Goal: Task Accomplishment & Management: Use online tool/utility

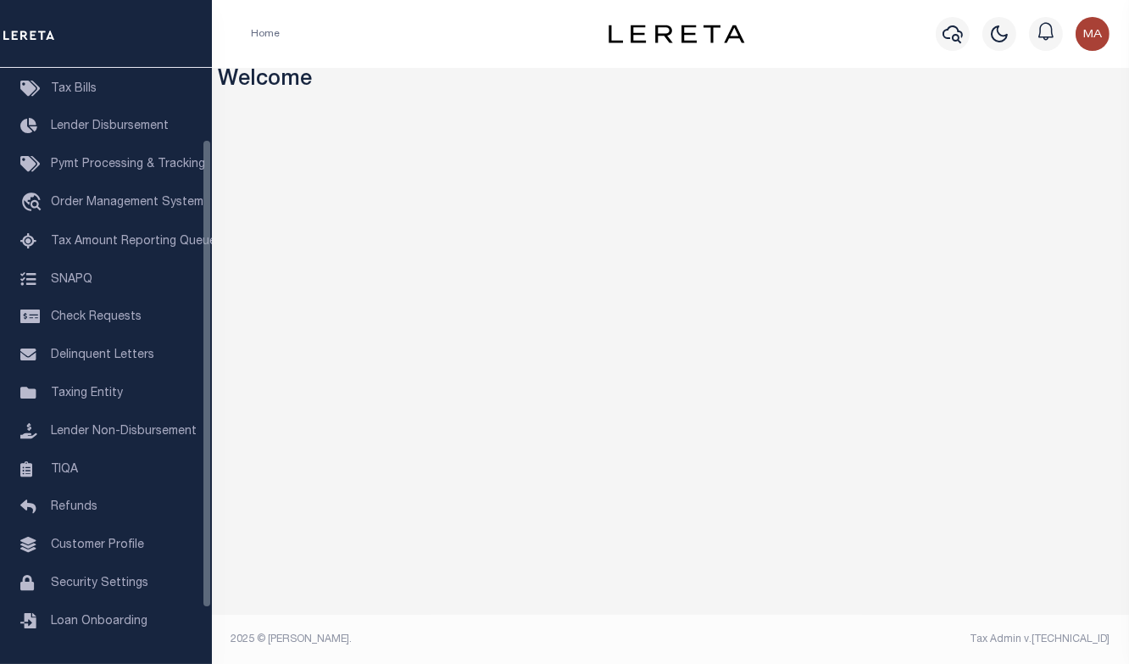
scroll to position [161, 0]
drag, startPoint x: 209, startPoint y: 330, endPoint x: 202, endPoint y: 532, distance: 202.7
click at [202, 532] on div "Home Bulletin Board Tax Bills Lender Disbursement Pymt Processing & Tracking tr…" at bounding box center [106, 366] width 212 height 596
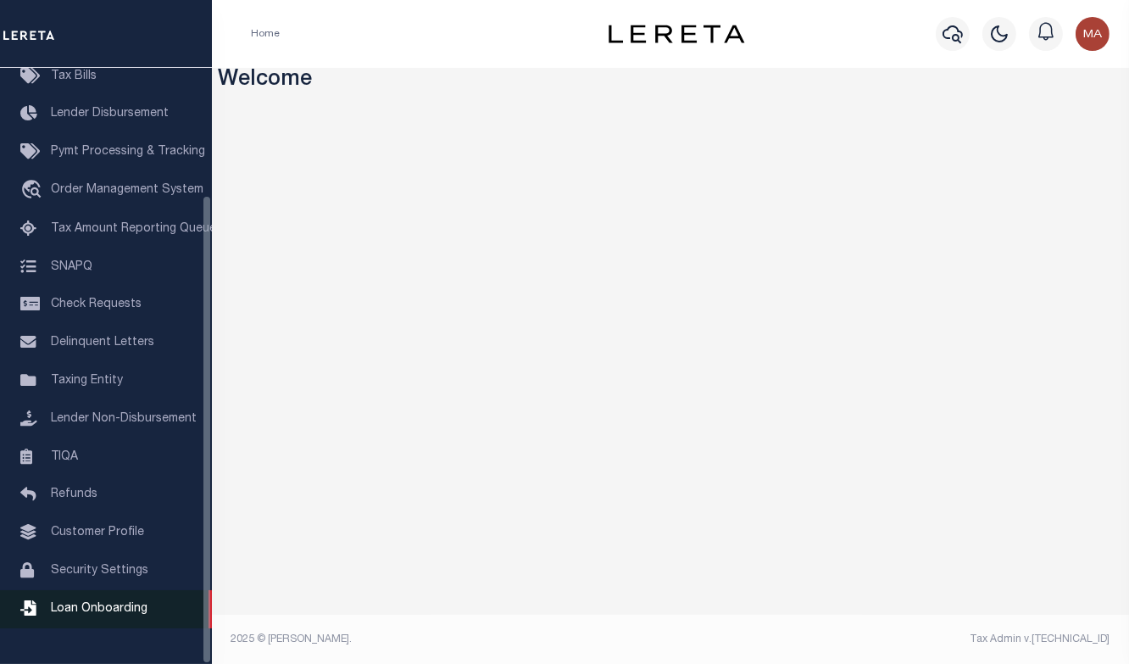
click at [87, 614] on span "Loan Onboarding" at bounding box center [99, 609] width 97 height 12
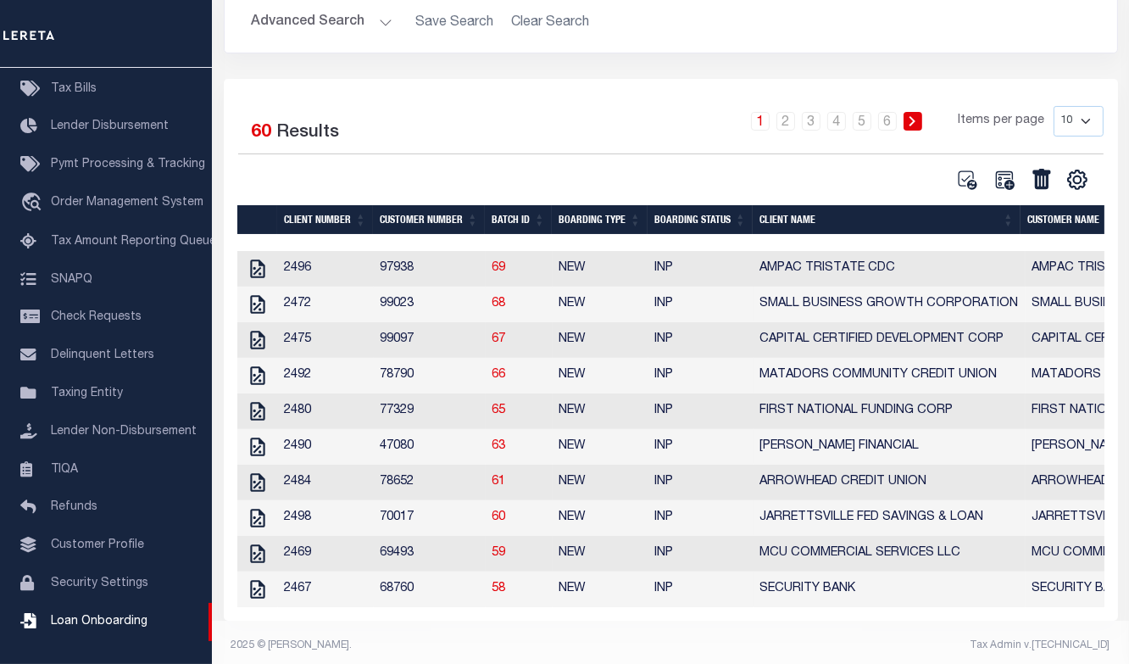
scroll to position [219, 0]
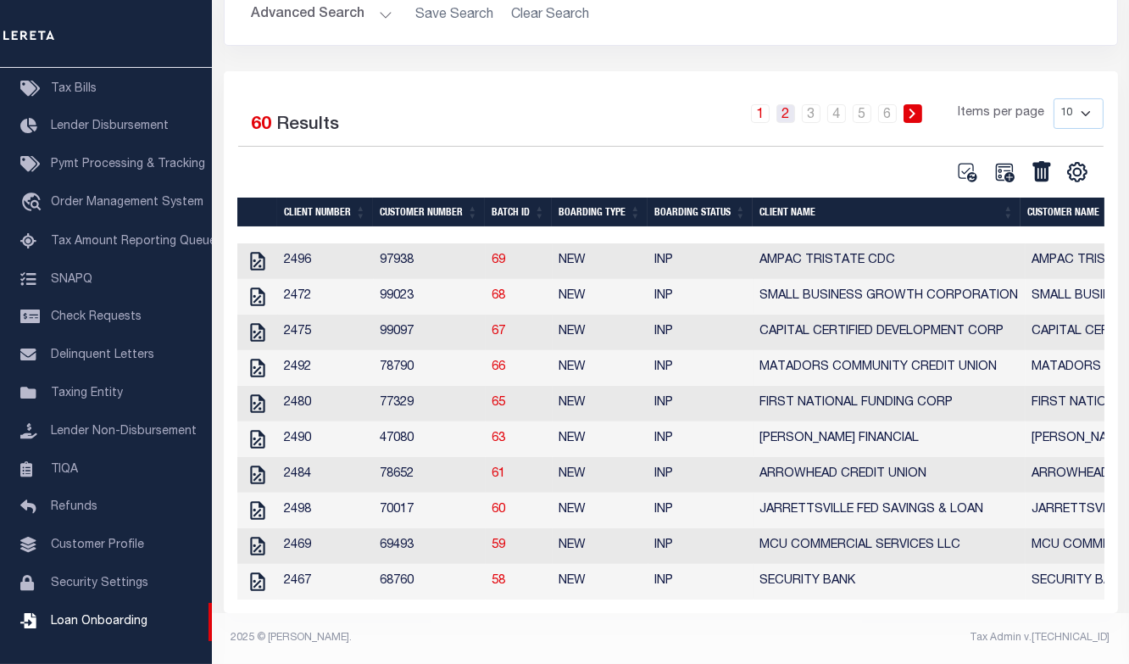
click at [787, 104] on link "2" at bounding box center [785, 113] width 19 height 19
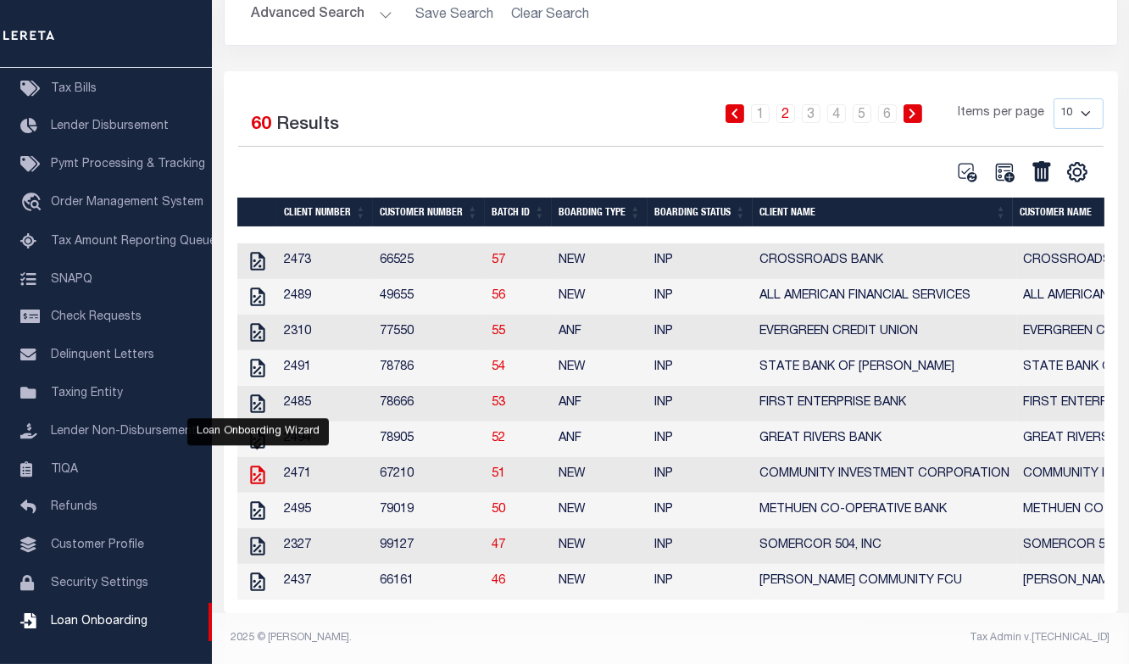
click at [253, 466] on icon at bounding box center [258, 475] width 22 height 22
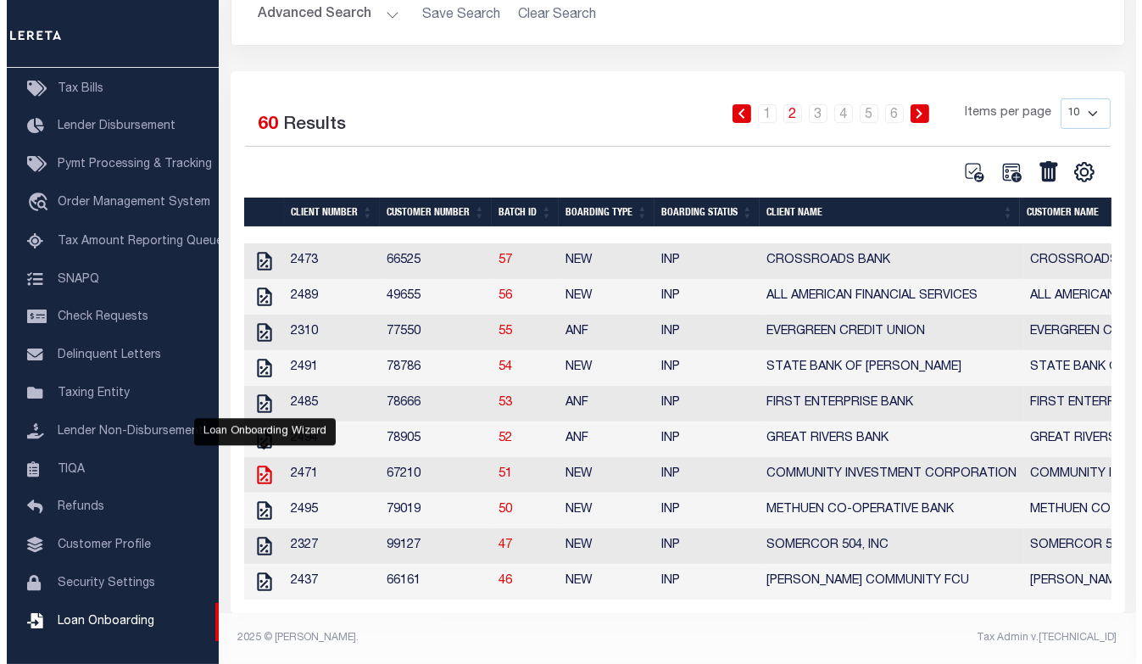
scroll to position [215, 0]
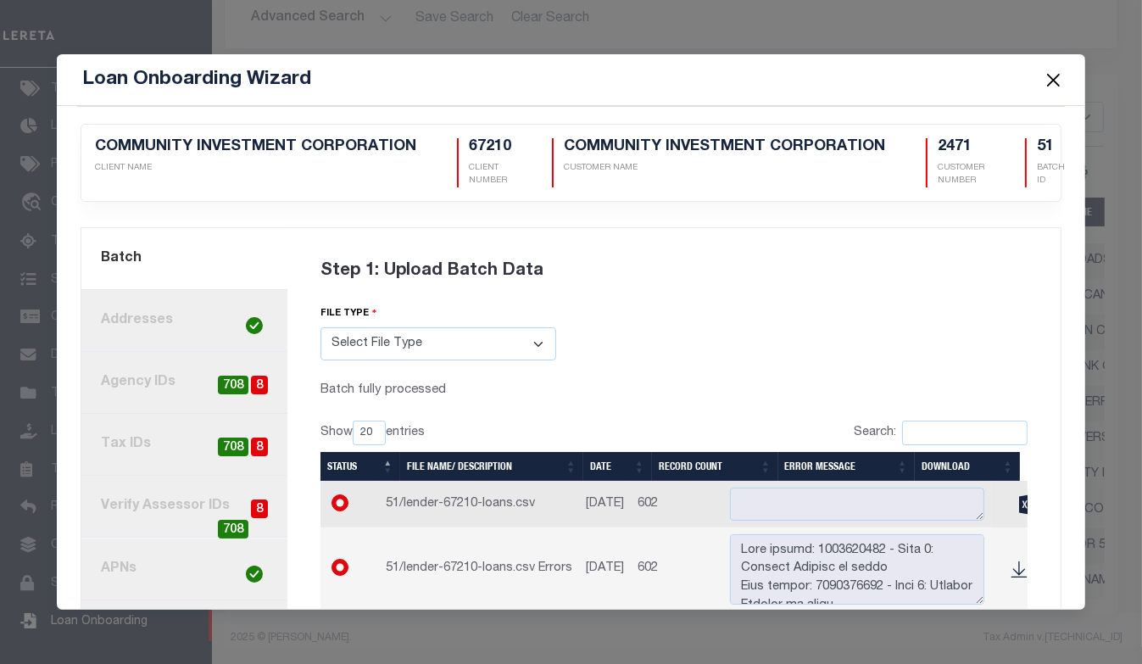
click at [157, 443] on link "4. Tax IDs 8 708" at bounding box center [183, 445] width 205 height 62
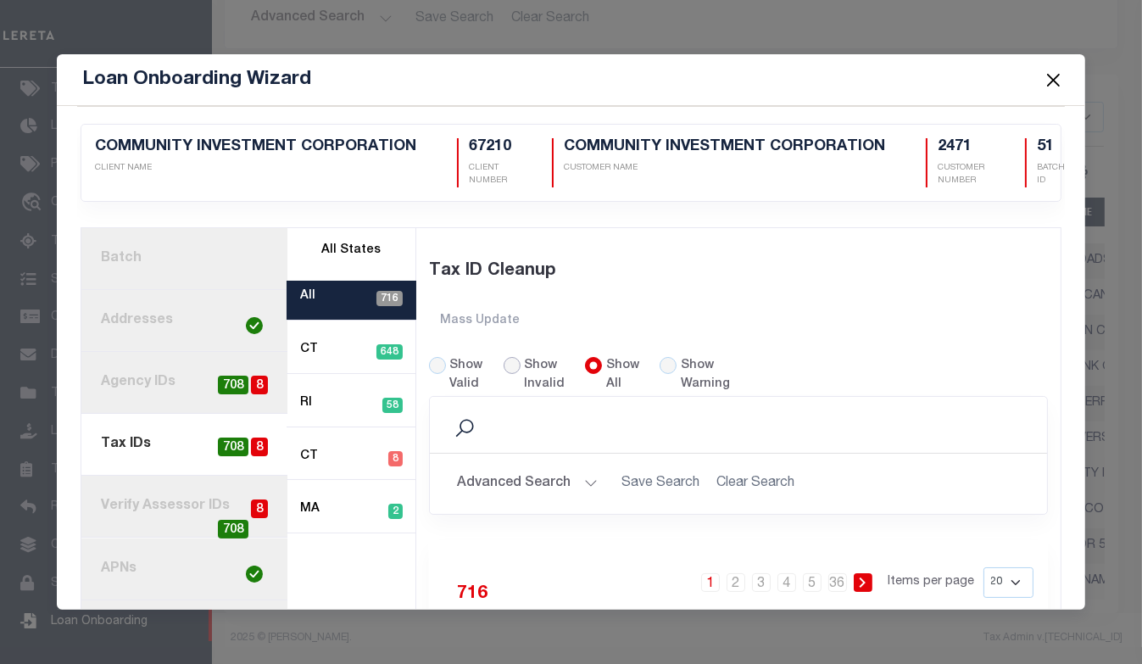
click at [510, 365] on input "Show Invalid" at bounding box center [511, 365] width 17 height 17
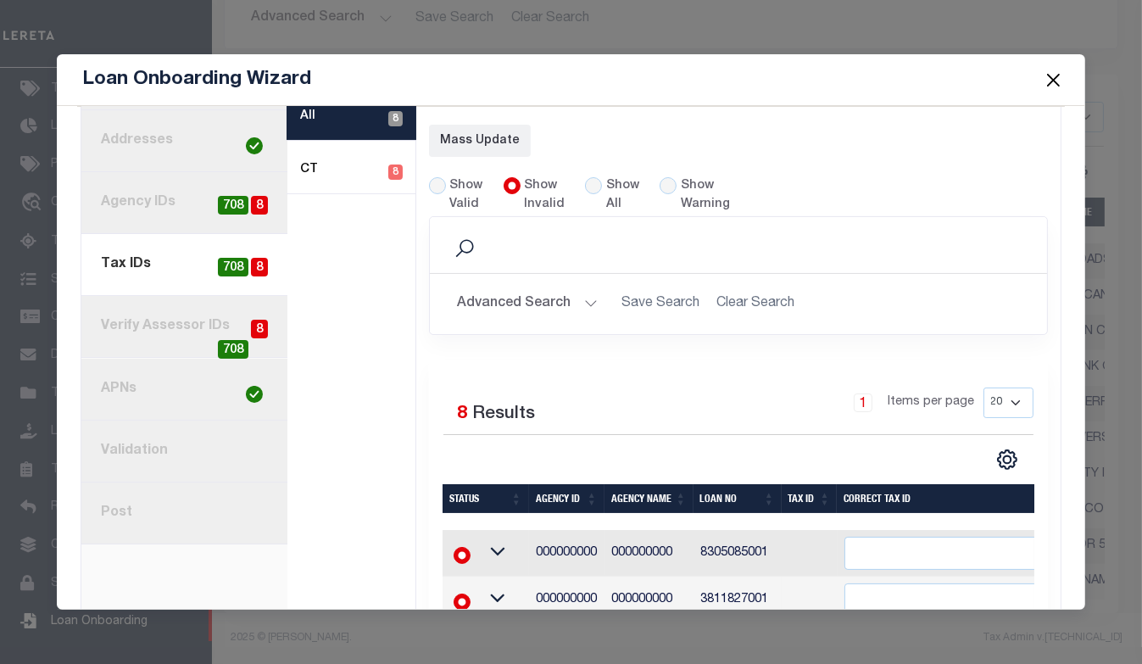
scroll to position [171, 0]
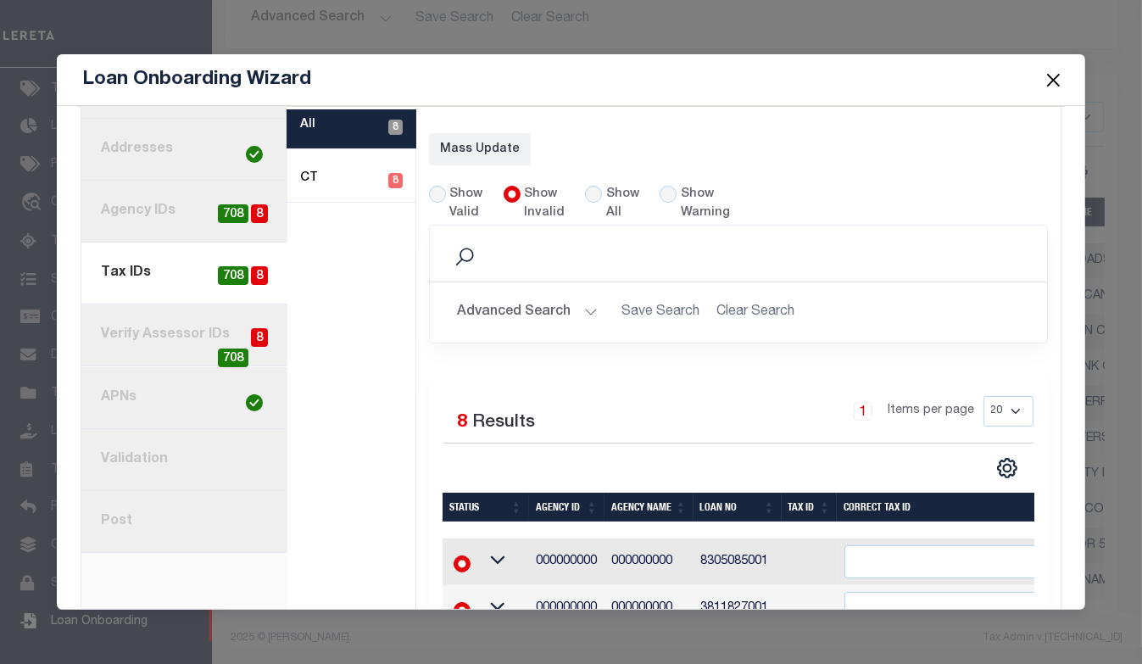
click at [1053, 76] on button "Close" at bounding box center [1053, 80] width 22 height 22
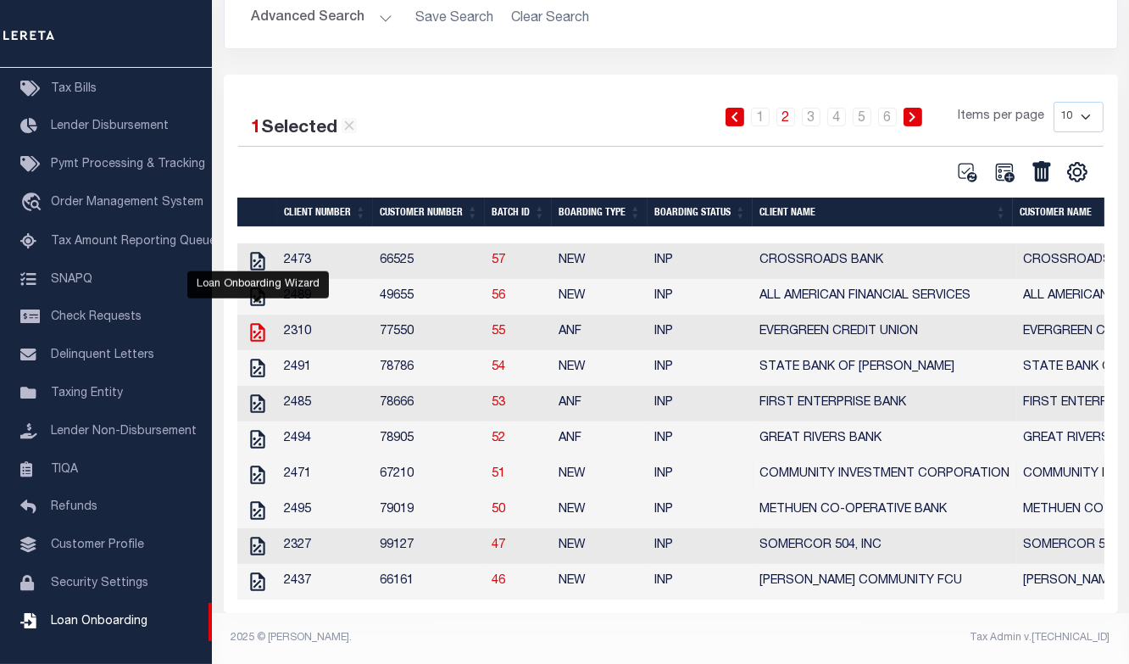
click at [254, 321] on icon "" at bounding box center [258, 332] width 22 height 22
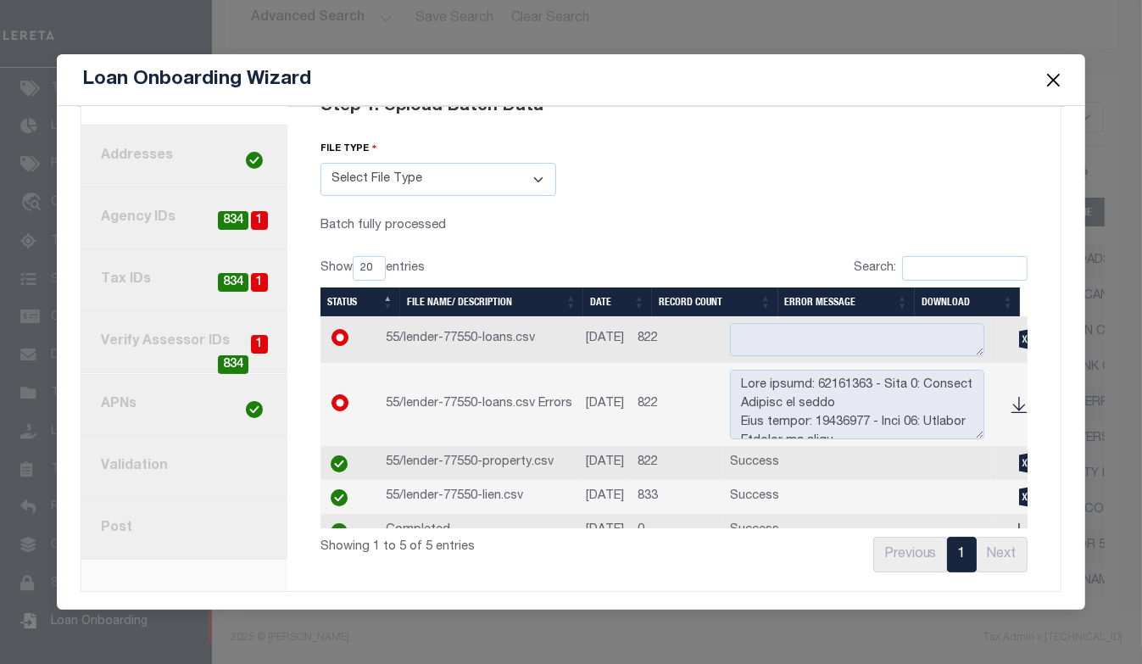
scroll to position [0, 0]
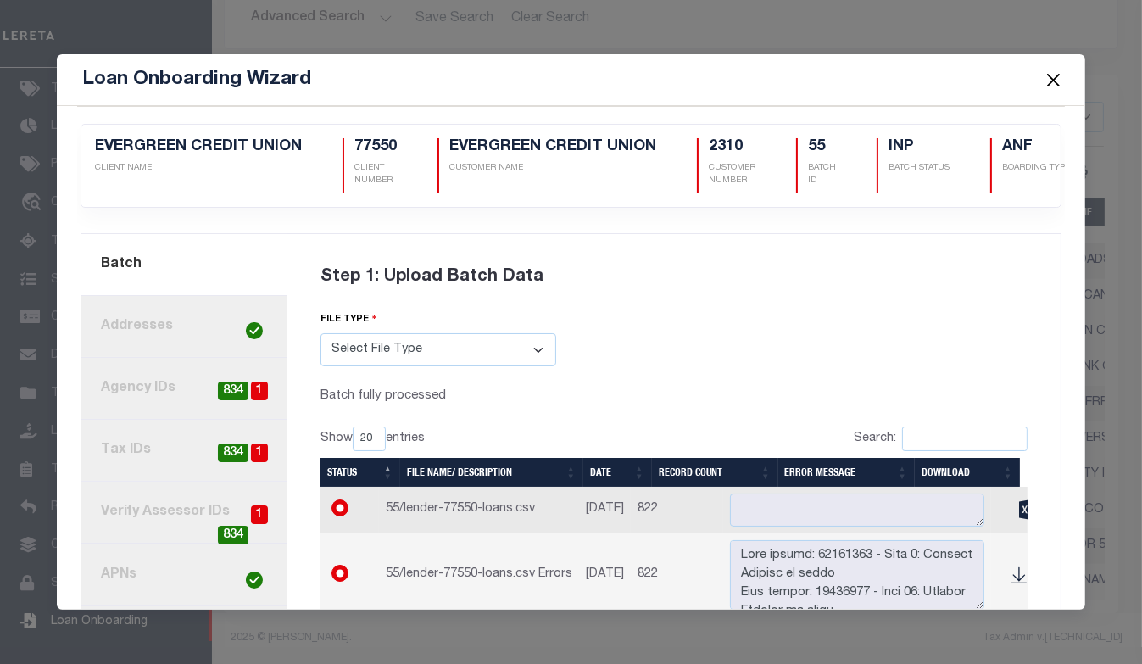
click at [160, 439] on link "4. Tax IDs 1 834" at bounding box center [183, 451] width 205 height 62
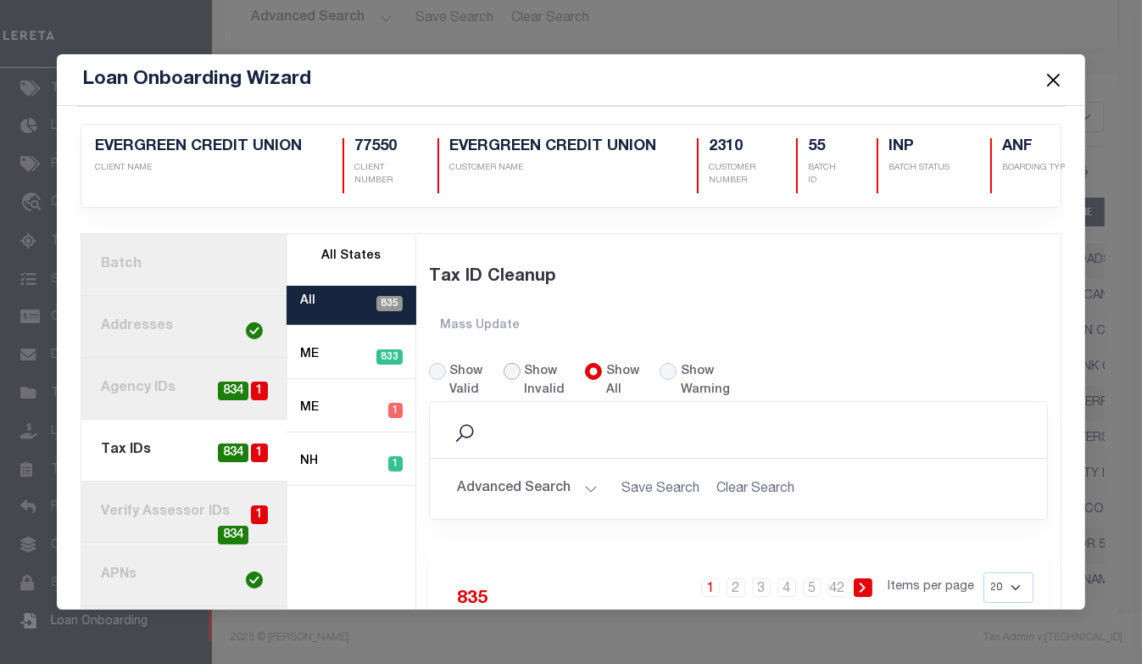
click at [512, 365] on input "Show Invalid" at bounding box center [511, 371] width 17 height 17
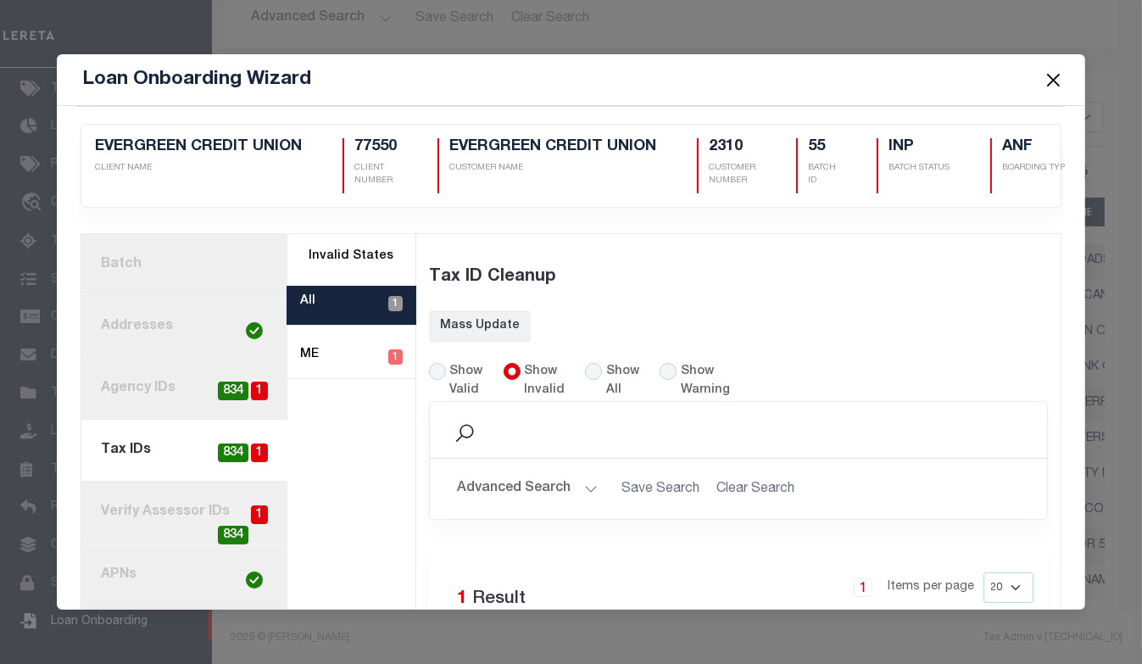
click at [1052, 75] on button "Close" at bounding box center [1053, 80] width 22 height 22
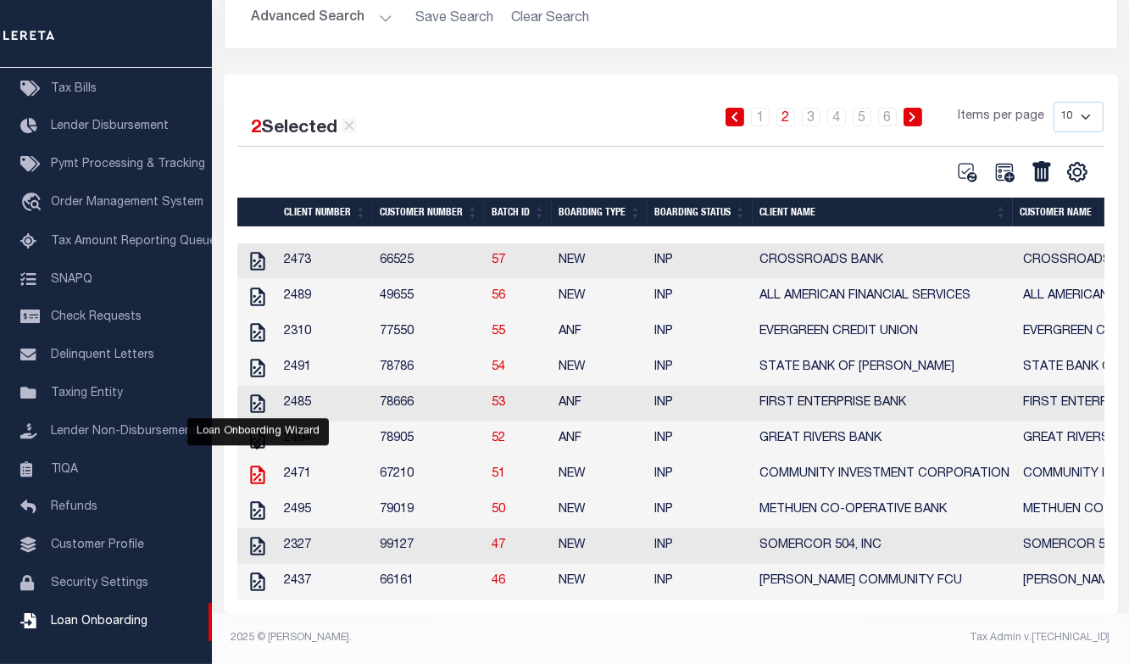
click at [251, 465] on icon at bounding box center [257, 474] width 14 height 19
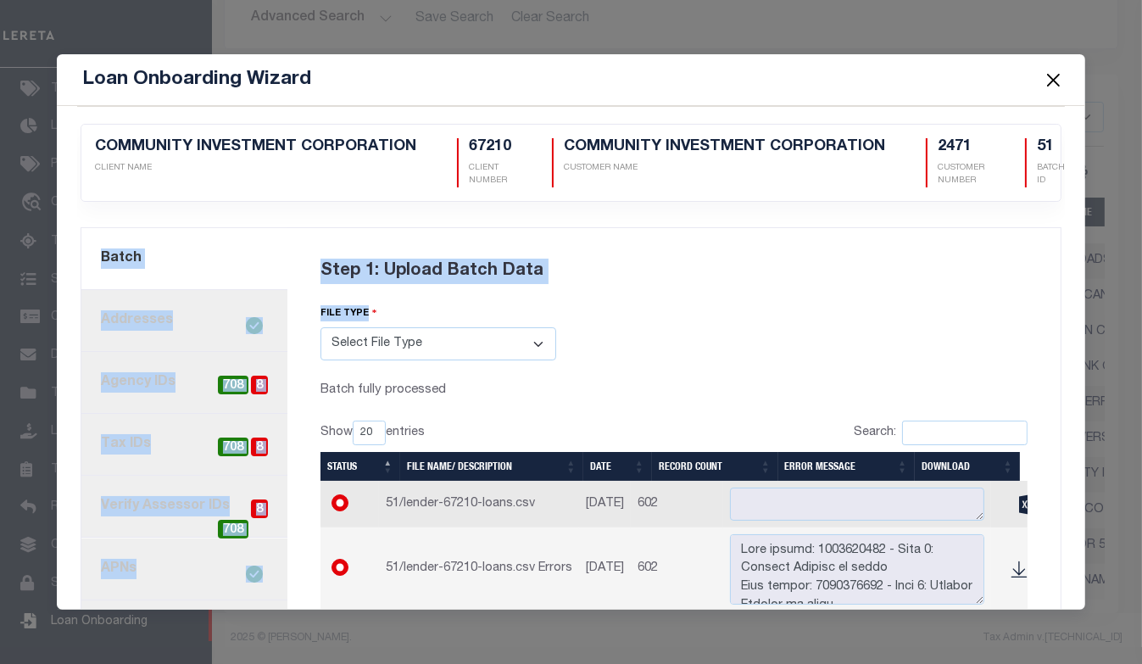
drag, startPoint x: 1052, startPoint y: 207, endPoint x: 1068, endPoint y: 333, distance: 127.3
click at [1068, 333] on form "Loan Onboarding Wizard 2471 CLIENT NAME 67210 CLIENT NUMBER -" at bounding box center [570, 331] width 1027 height 555
click at [882, 320] on div "Step 1: Upload Batch Data file type Select File Type Lereta Lereta Conversion Z…" at bounding box center [674, 491] width 748 height 507
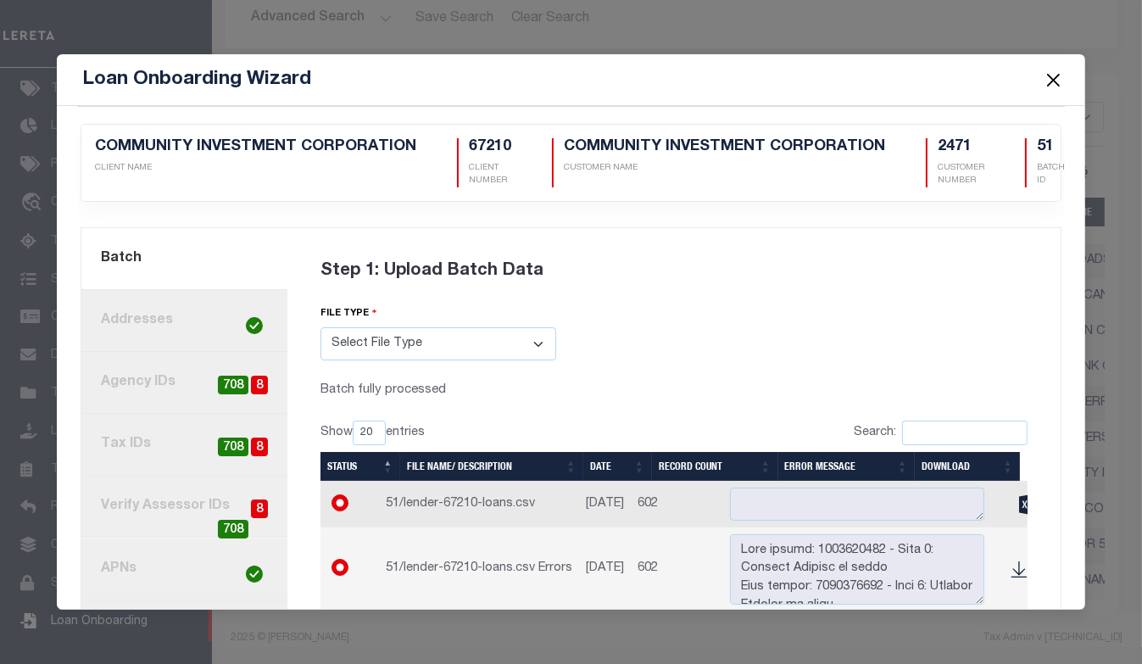
click at [142, 438] on link "4. Tax IDs 8 708" at bounding box center [183, 445] width 205 height 62
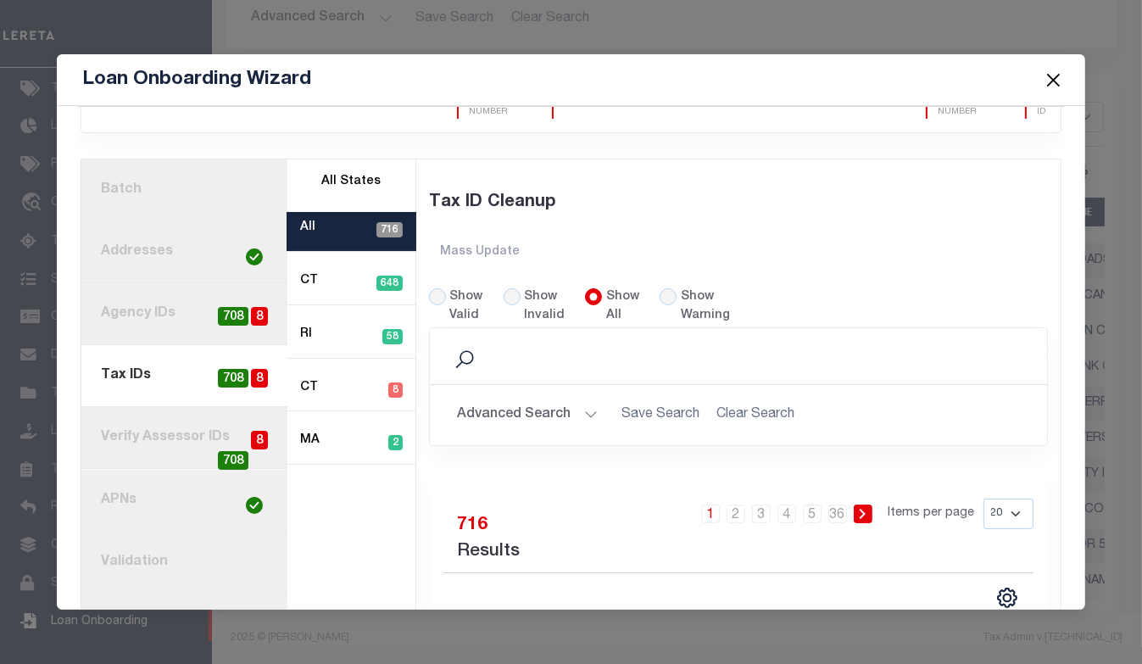
scroll to position [34, 0]
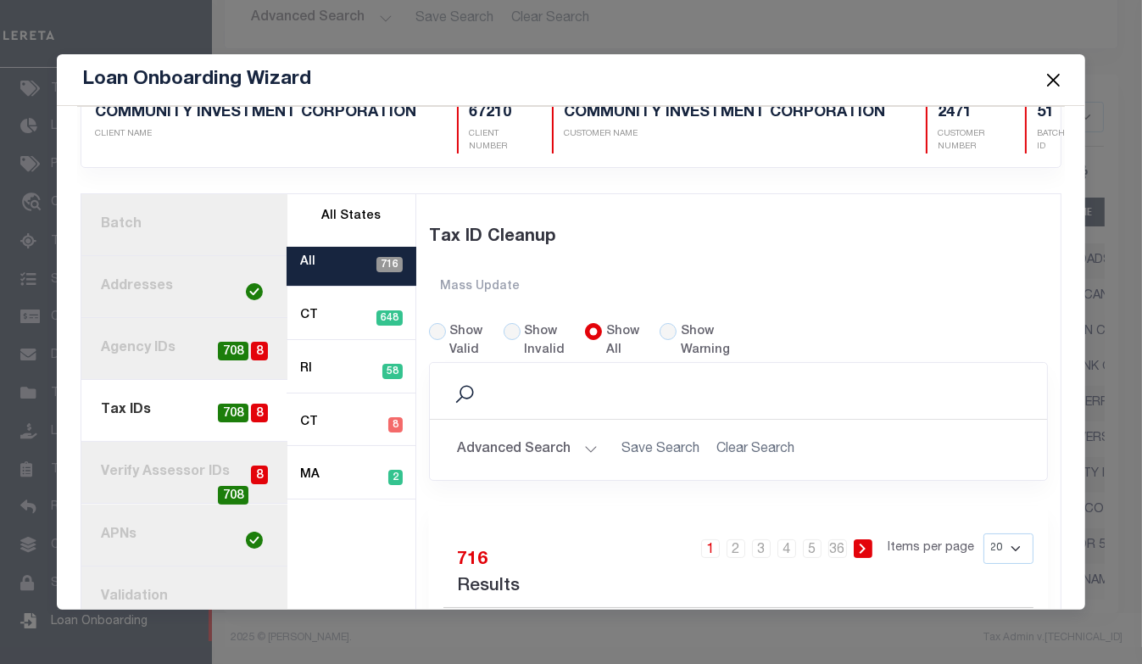
click at [526, 333] on label "Show Invalid" at bounding box center [544, 341] width 41 height 37
click at [520, 333] on input "Show Invalid" at bounding box center [511, 331] width 17 height 17
radio input "true"
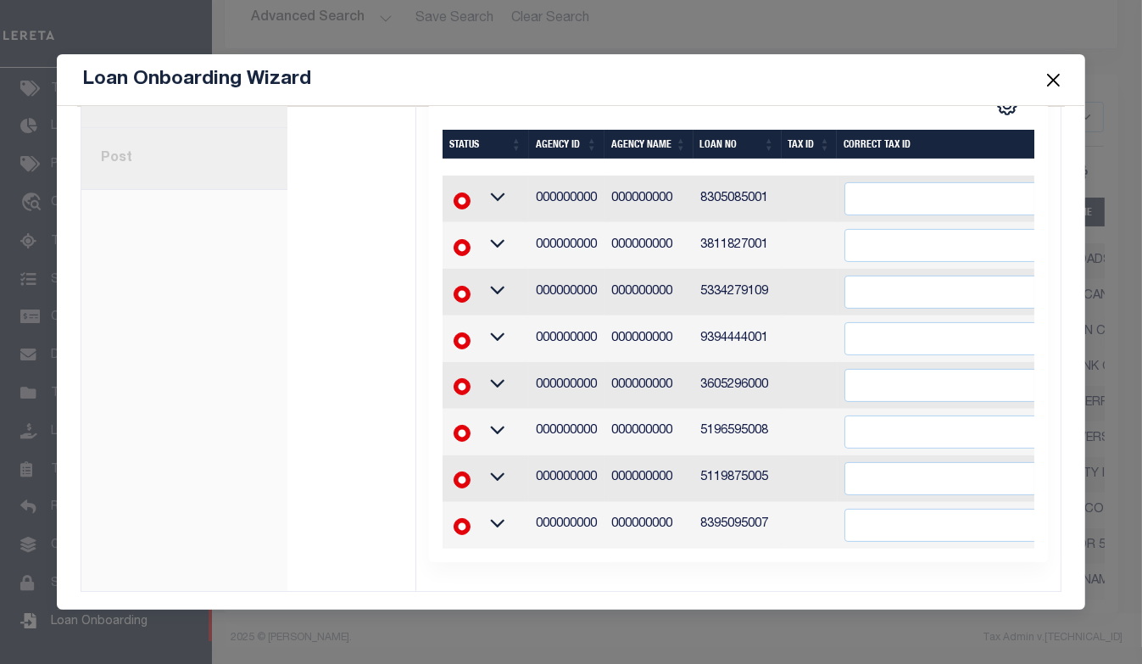
scroll to position [299, 0]
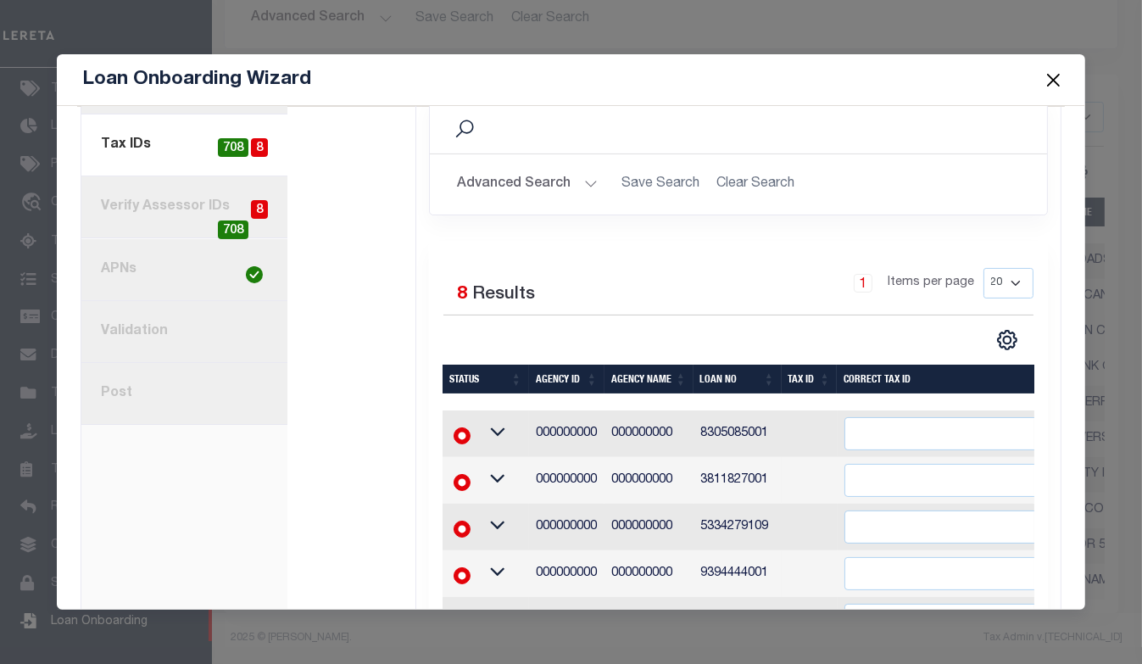
click at [1057, 73] on button "Close" at bounding box center [1053, 80] width 22 height 22
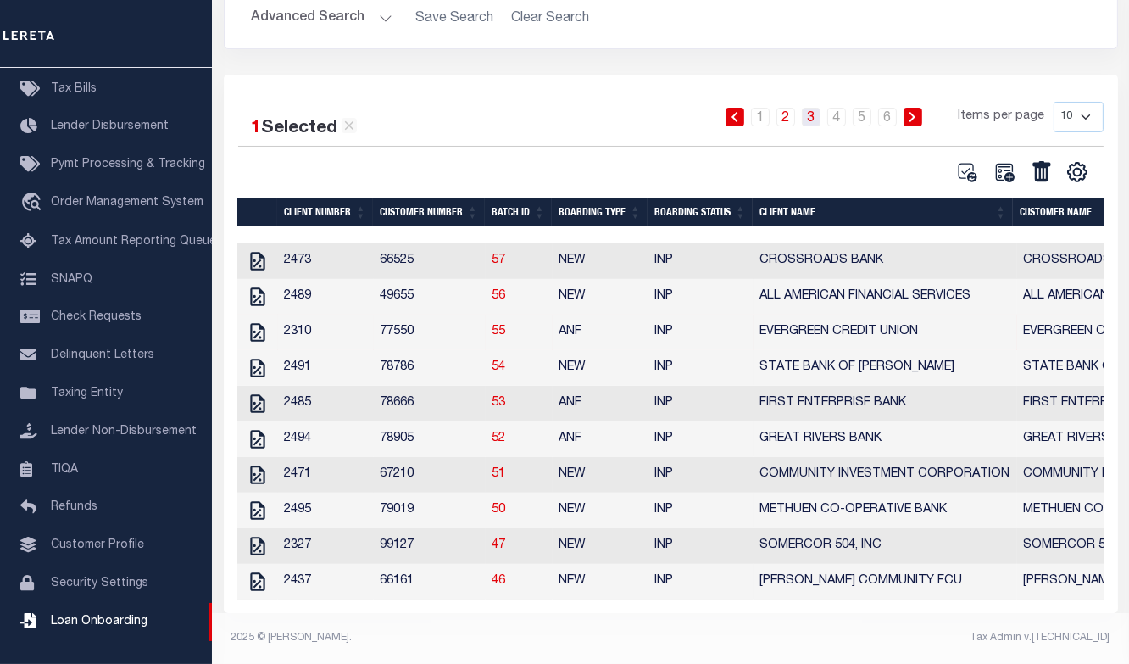
click at [813, 108] on link "3" at bounding box center [811, 117] width 19 height 19
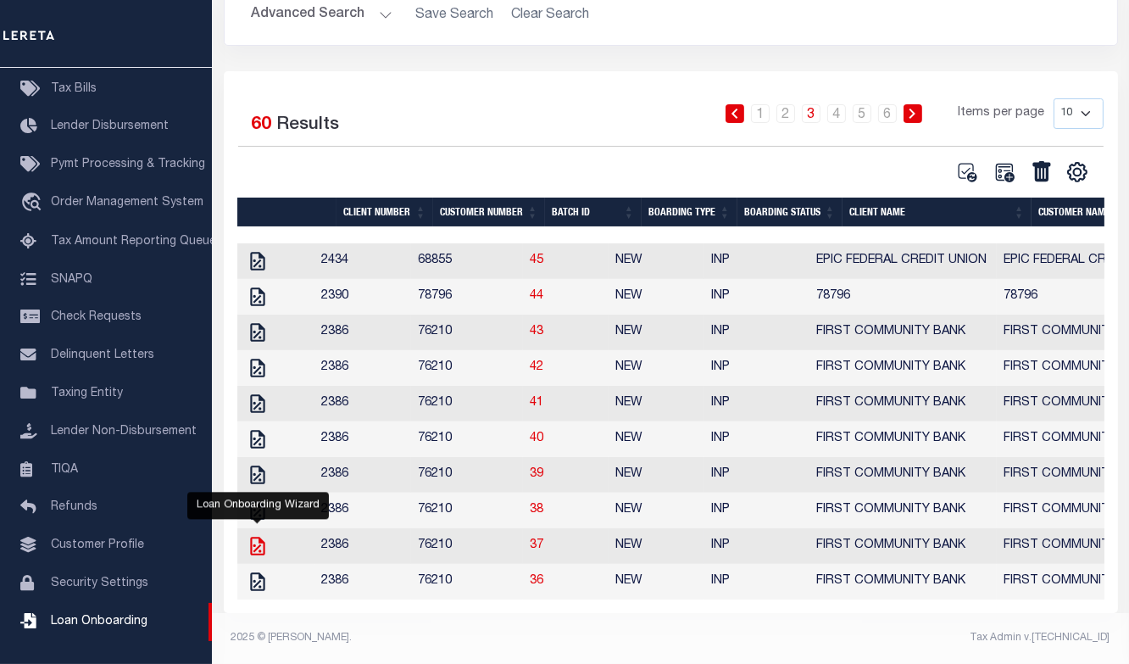
click at [260, 535] on icon at bounding box center [258, 546] width 22 height 22
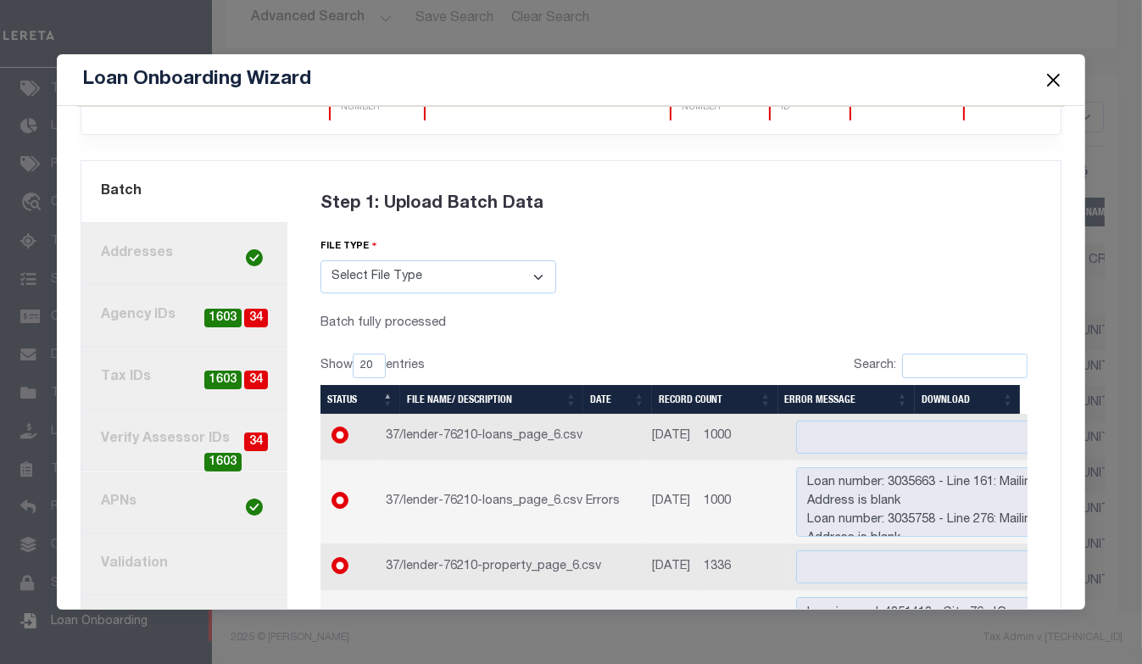
scroll to position [162, 0]
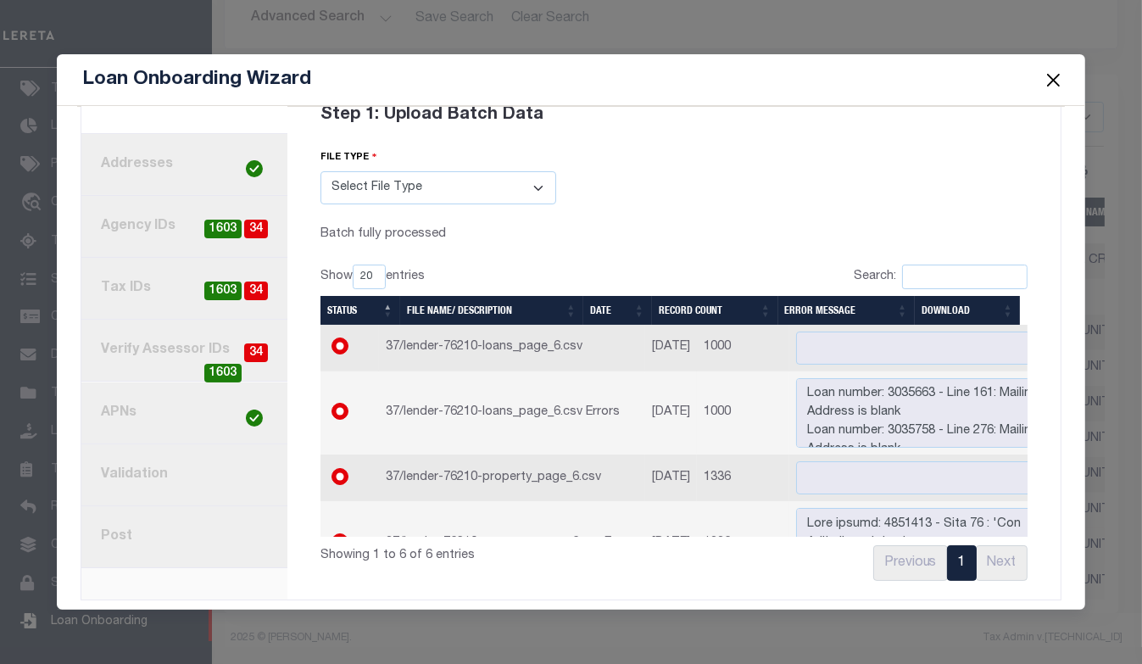
click at [124, 517] on link "8. Post" at bounding box center [183, 537] width 205 height 62
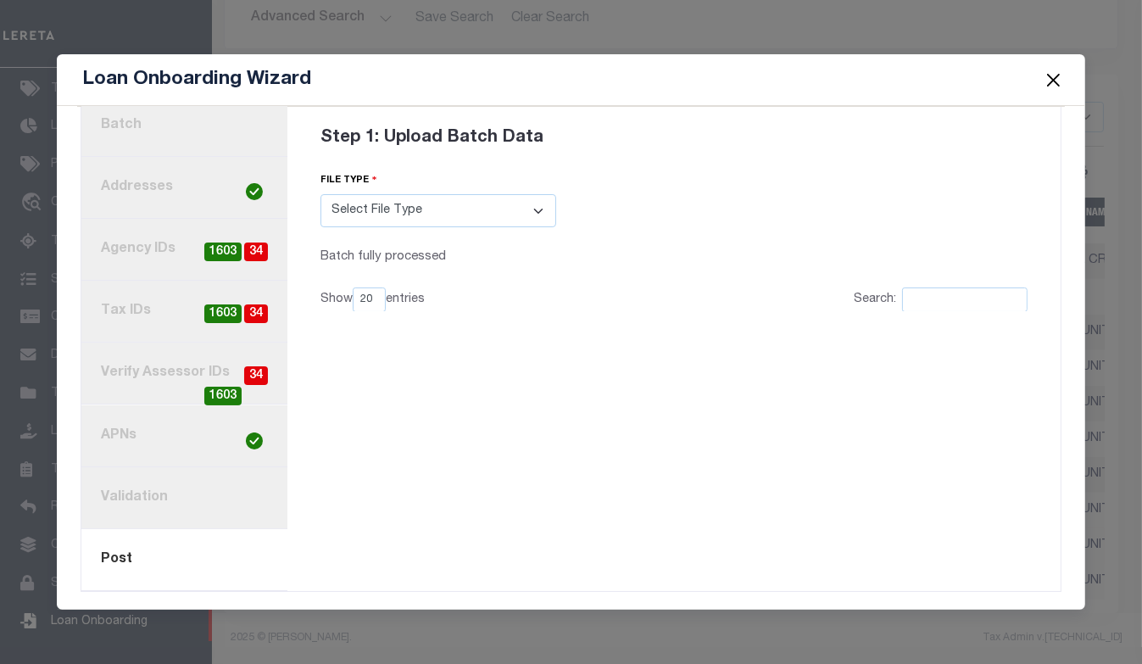
scroll to position [120, 0]
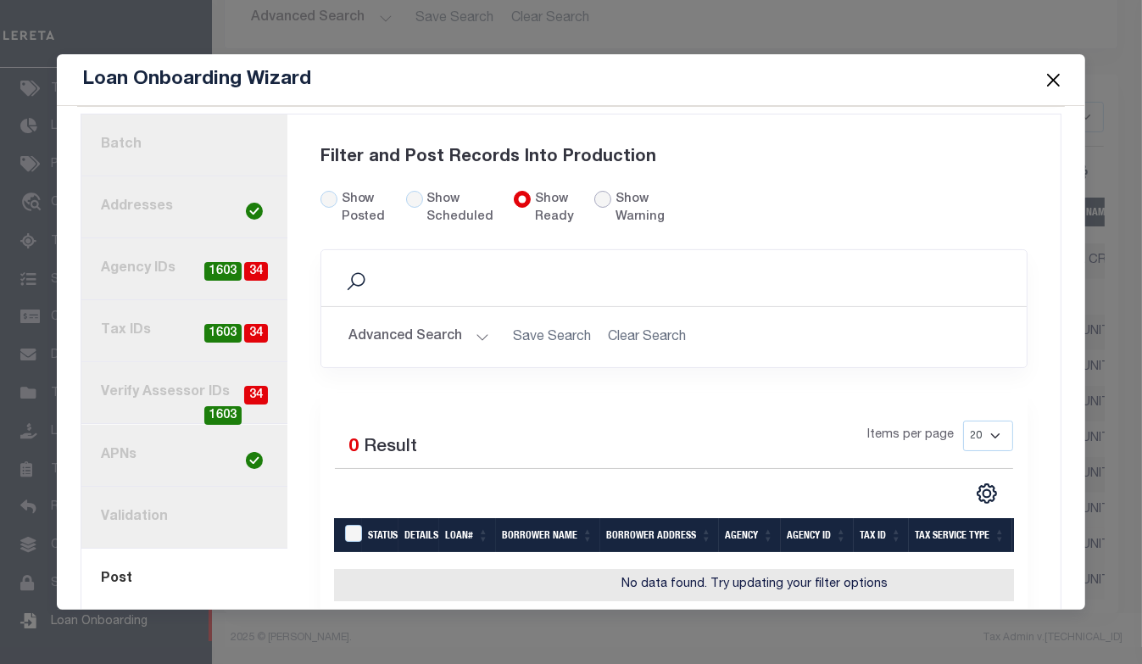
click at [594, 195] on input "radio" at bounding box center [602, 199] width 17 height 17
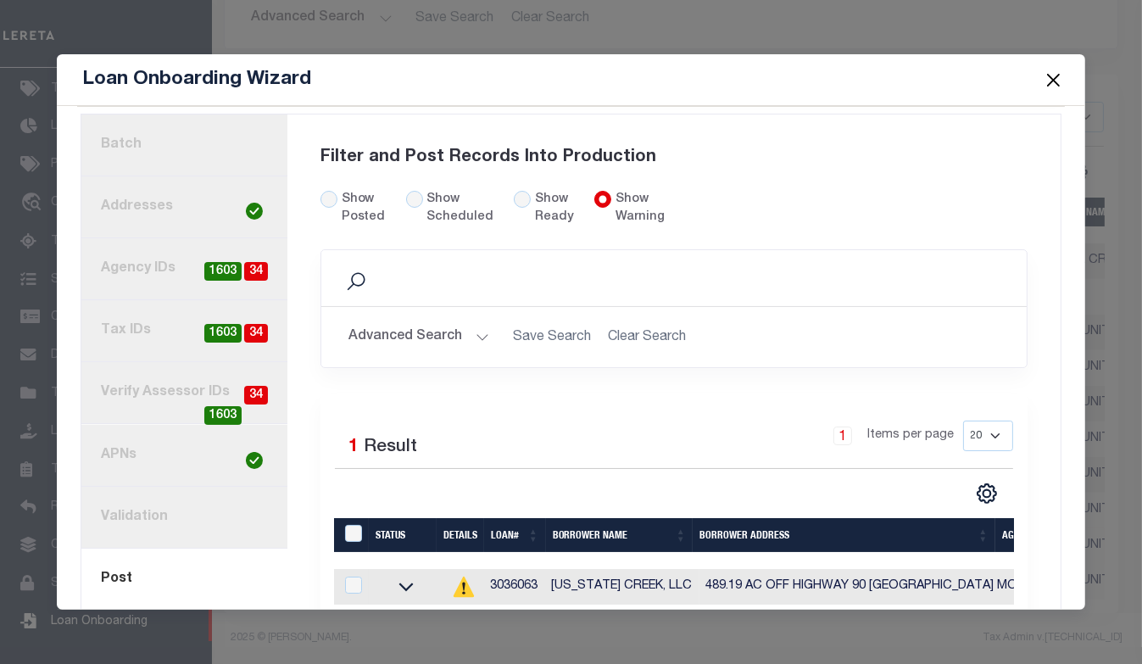
click at [1059, 82] on button "Close" at bounding box center [1053, 80] width 22 height 22
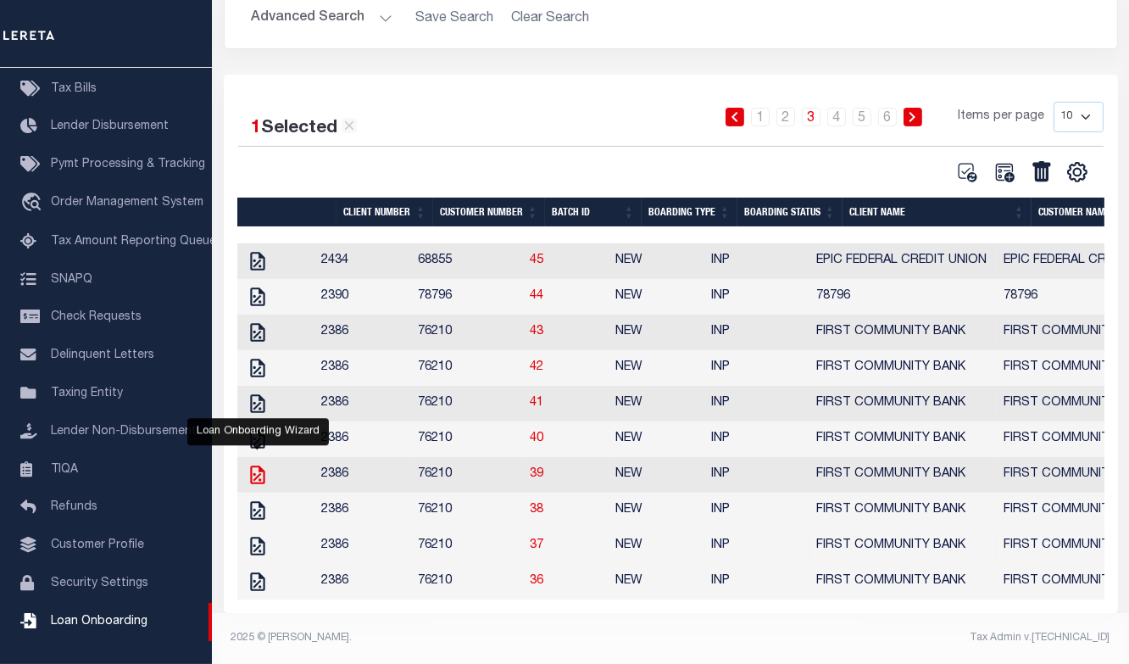
click at [259, 464] on icon "" at bounding box center [258, 475] width 22 height 22
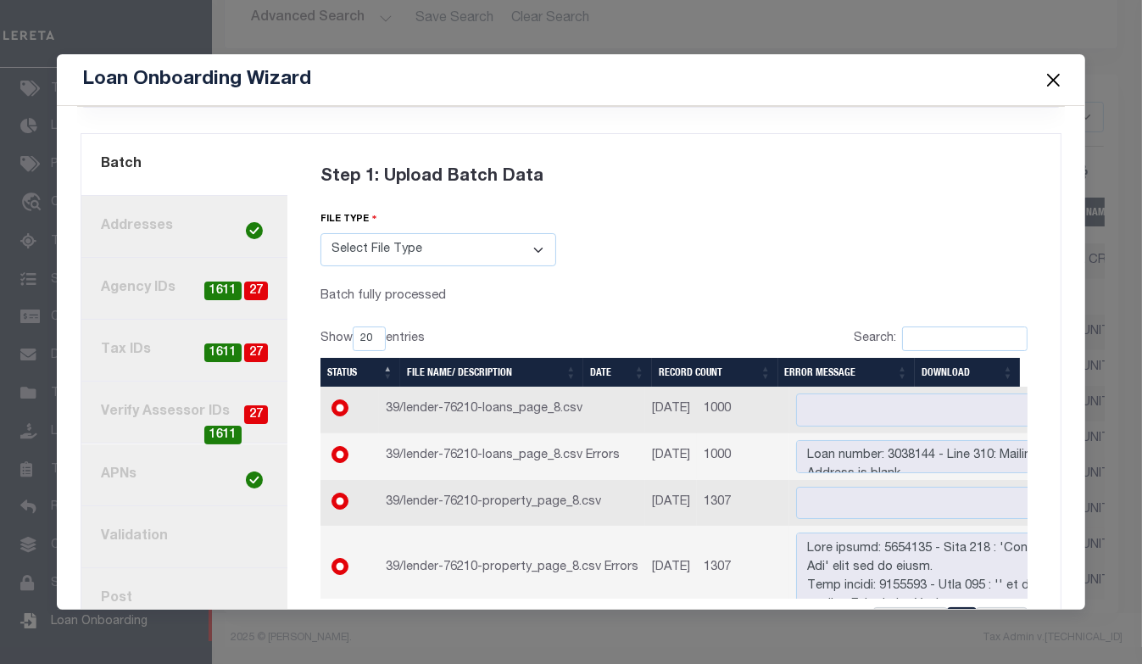
scroll to position [162, 0]
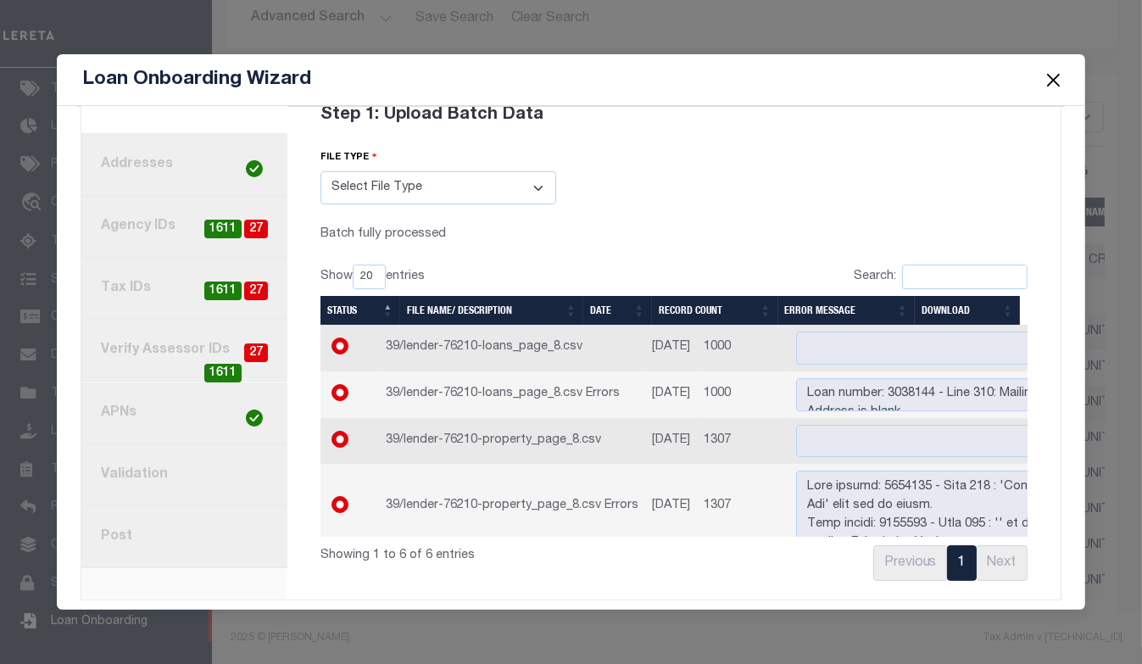
click at [142, 533] on link "8. Post" at bounding box center [183, 537] width 205 height 62
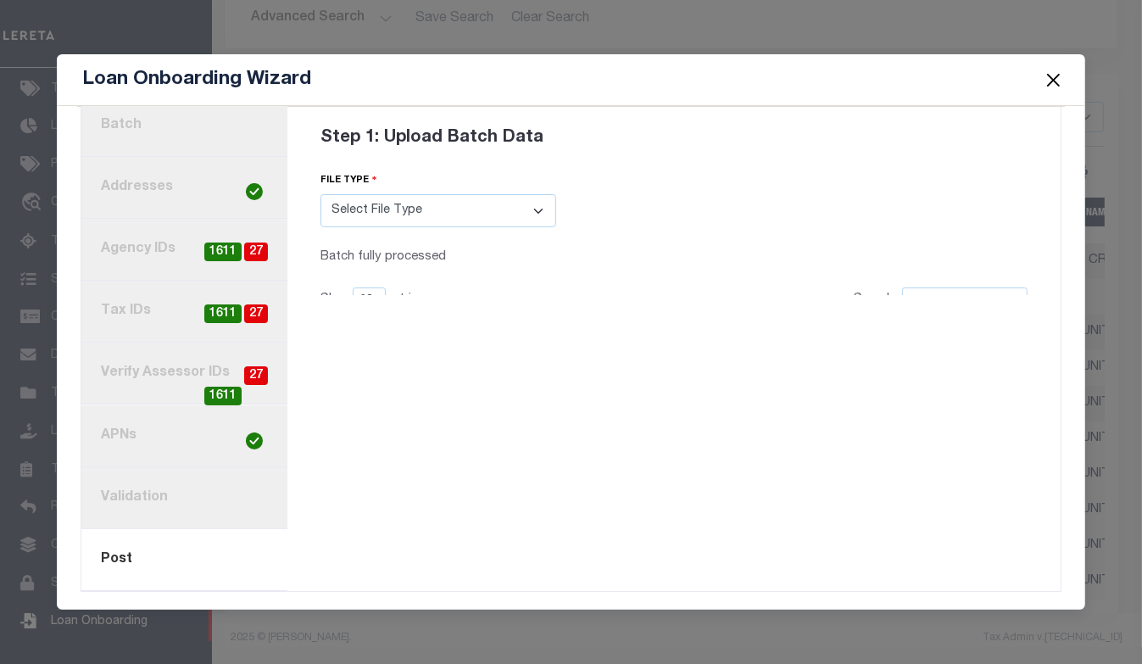
scroll to position [120, 0]
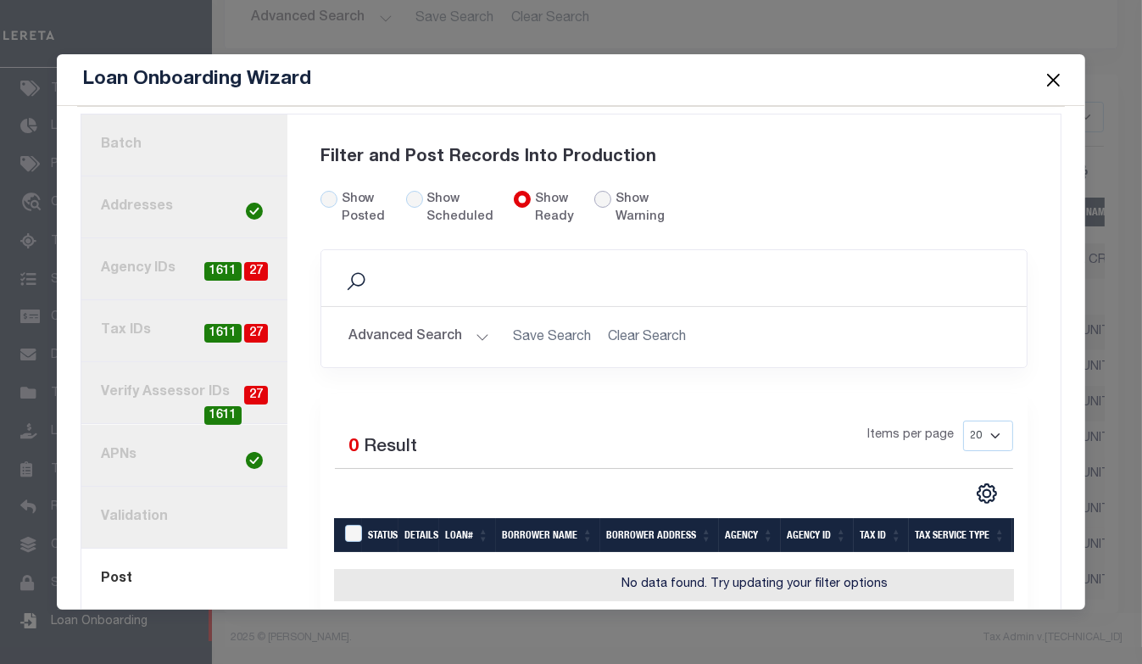
click at [594, 194] on input "radio" at bounding box center [602, 199] width 17 height 17
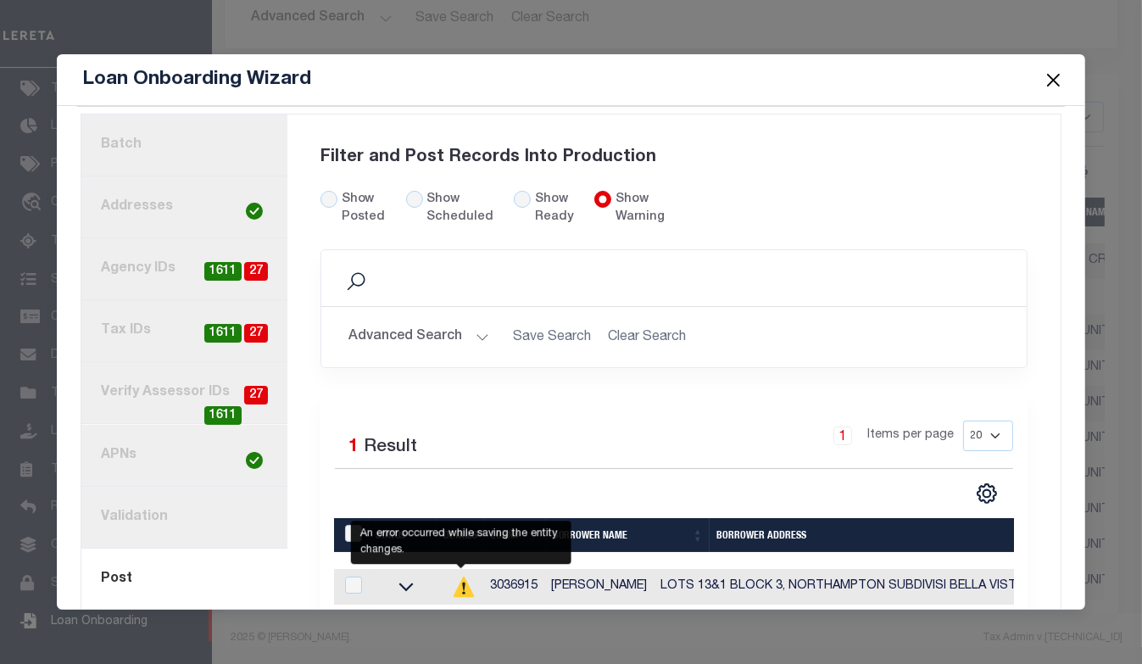
click at [463, 583] on icon at bounding box center [463, 586] width 20 height 20
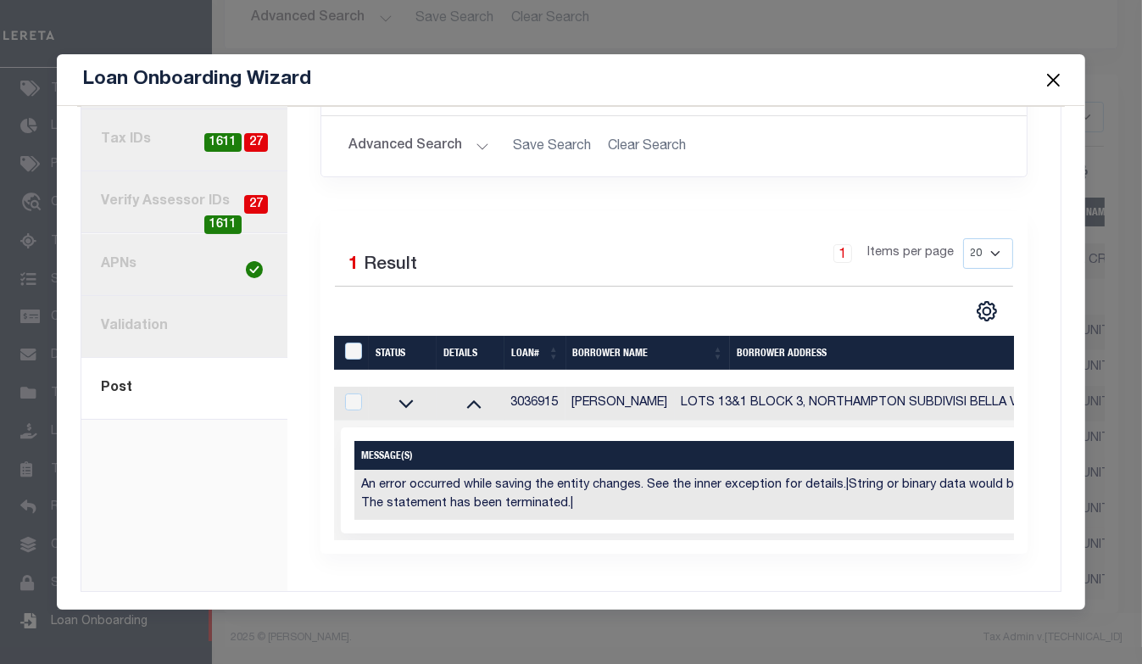
scroll to position [0, 0]
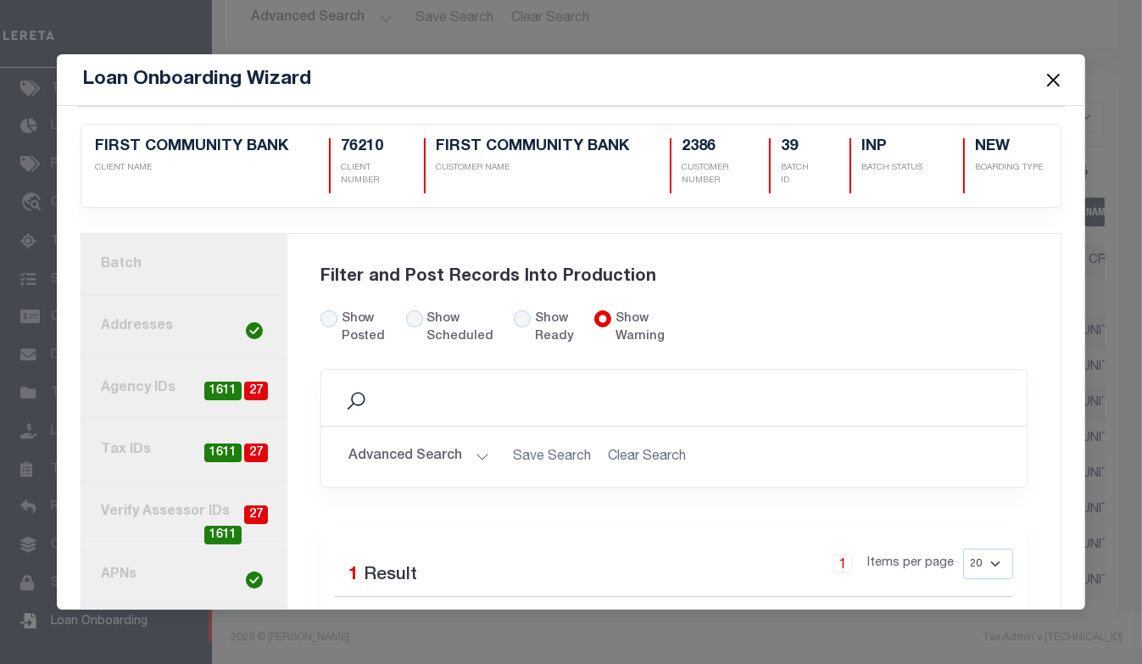
click at [942, 292] on div "Filter and Post Records Into Production" at bounding box center [673, 277] width 707 height 66
click at [1057, 82] on button "Close" at bounding box center [1053, 80] width 22 height 22
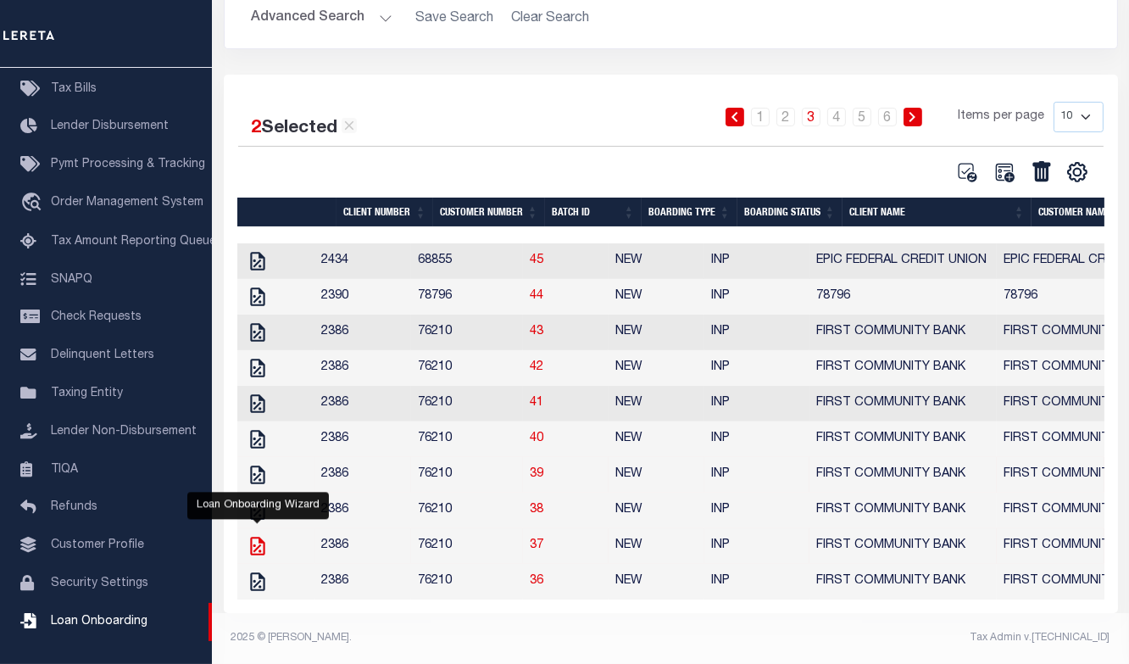
click at [259, 538] on icon at bounding box center [257, 545] width 14 height 19
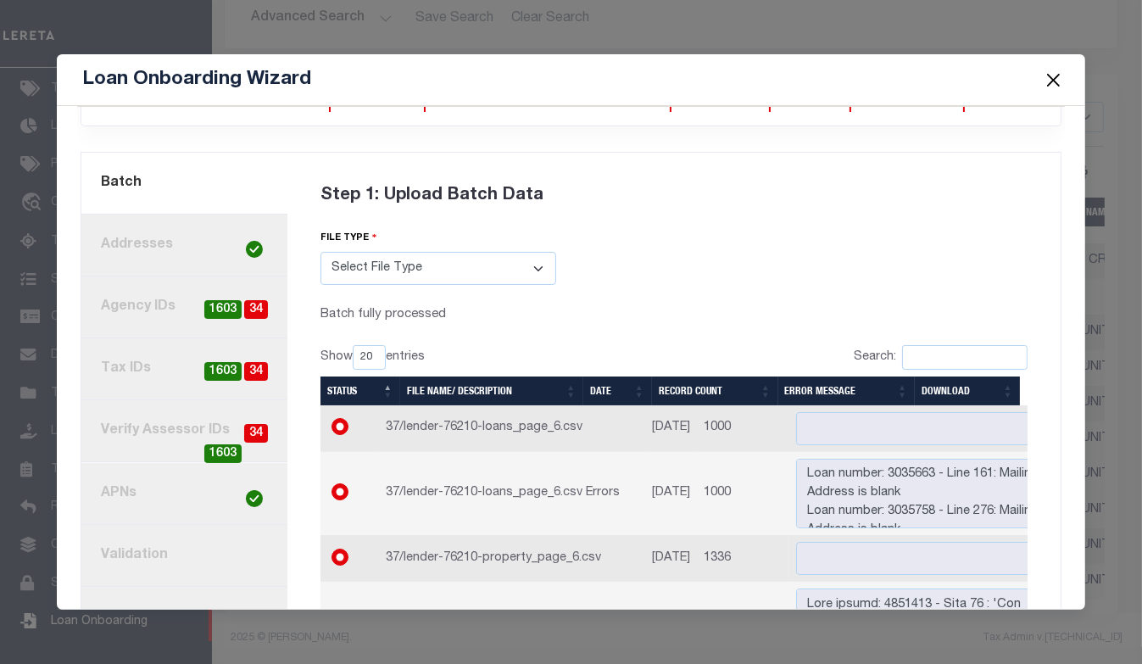
scroll to position [162, 0]
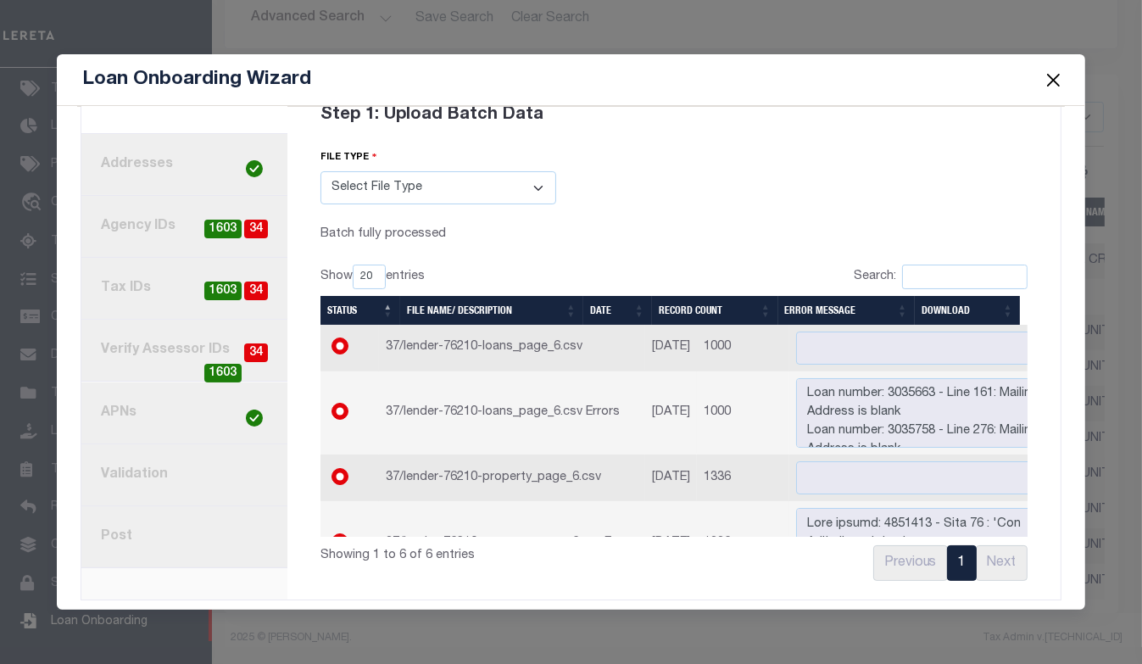
click at [136, 533] on link "8. Post" at bounding box center [183, 537] width 205 height 62
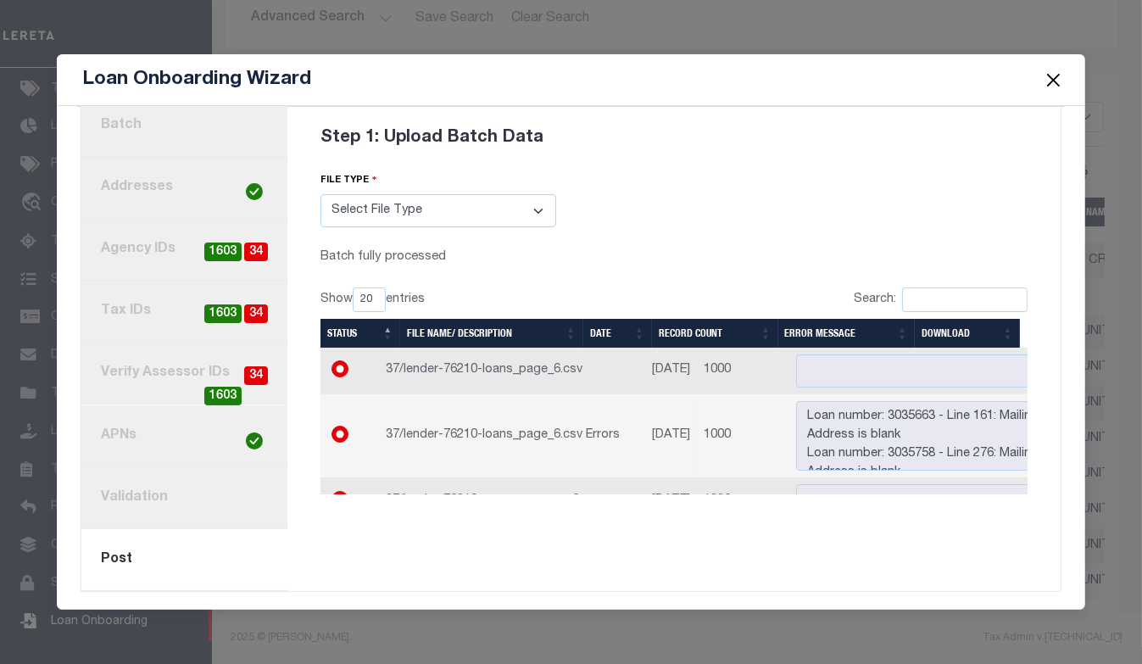
scroll to position [120, 0]
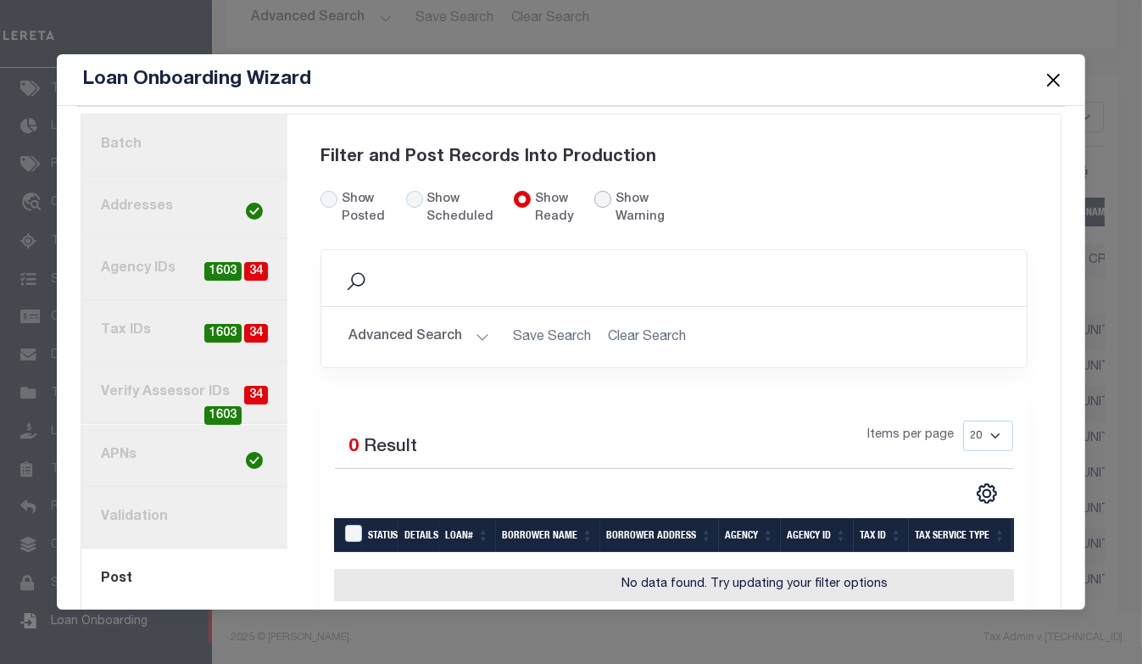
click at [594, 191] on input "radio" at bounding box center [602, 199] width 17 height 17
radio input "true"
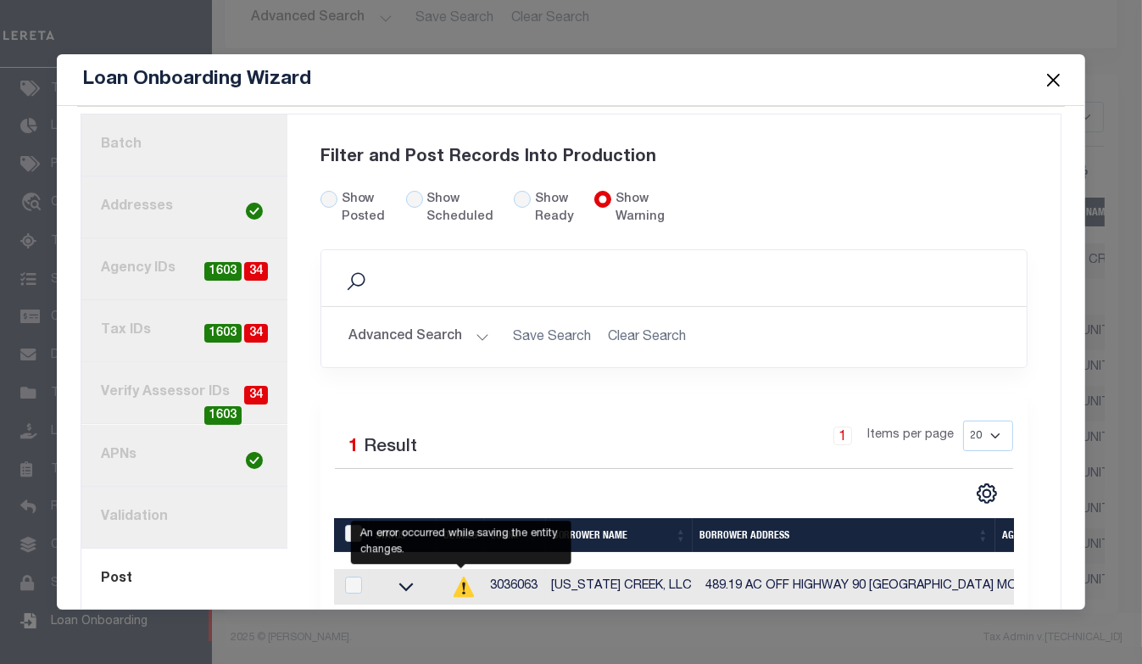
click at [456, 583] on icon at bounding box center [463, 586] width 20 height 20
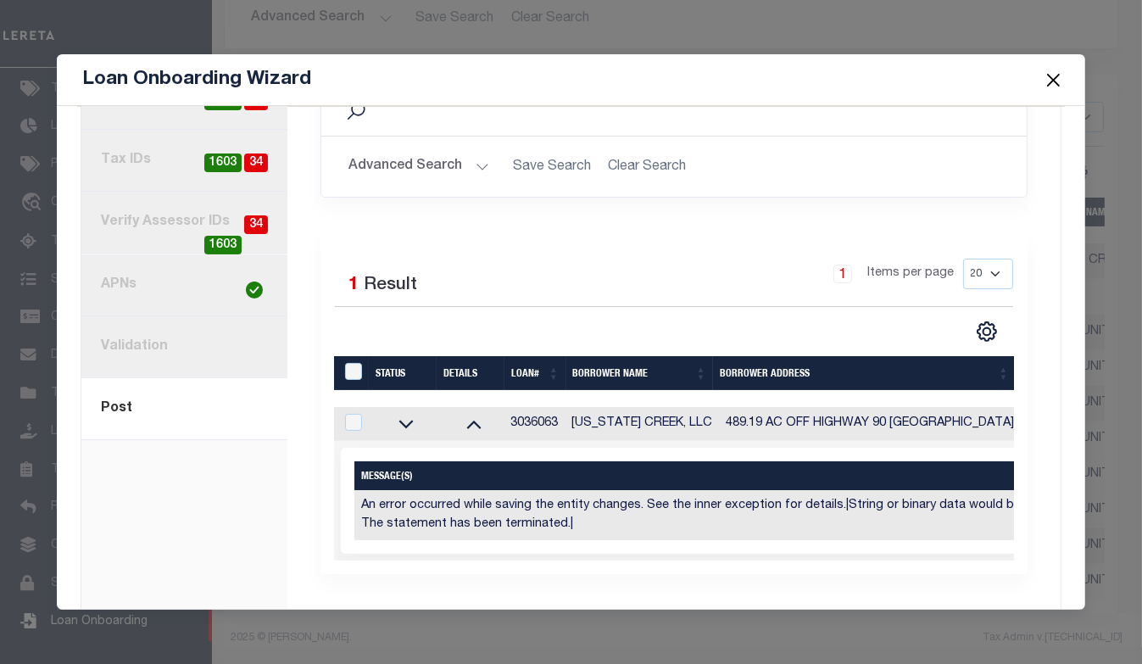
scroll to position [314, 0]
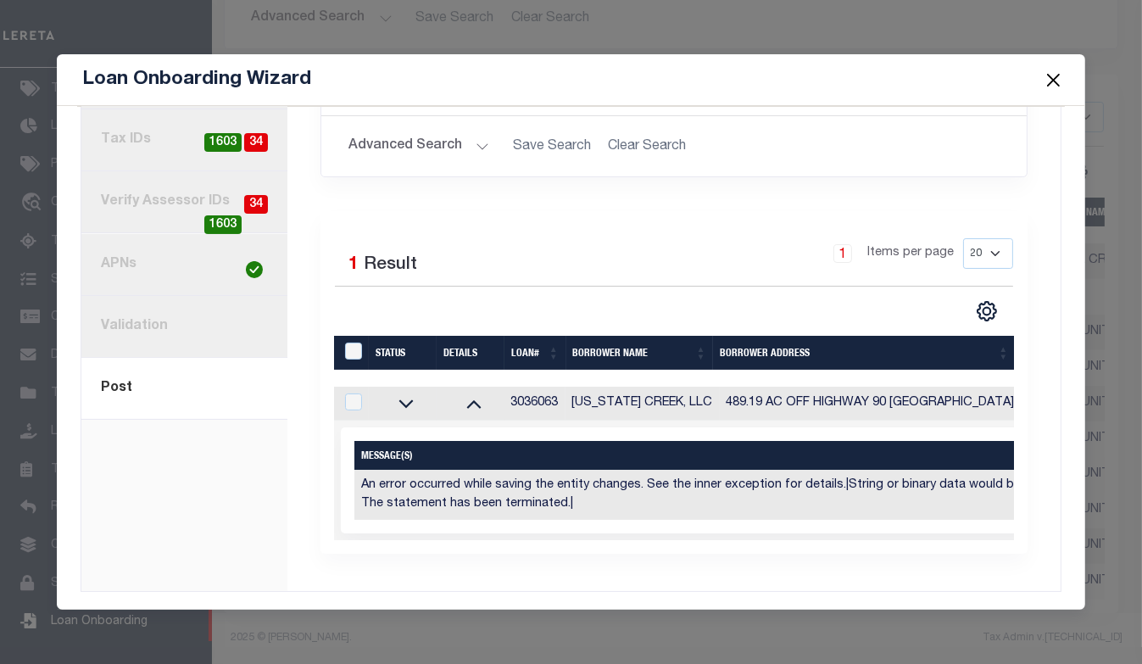
click at [1054, 80] on button "Close" at bounding box center [1053, 80] width 22 height 22
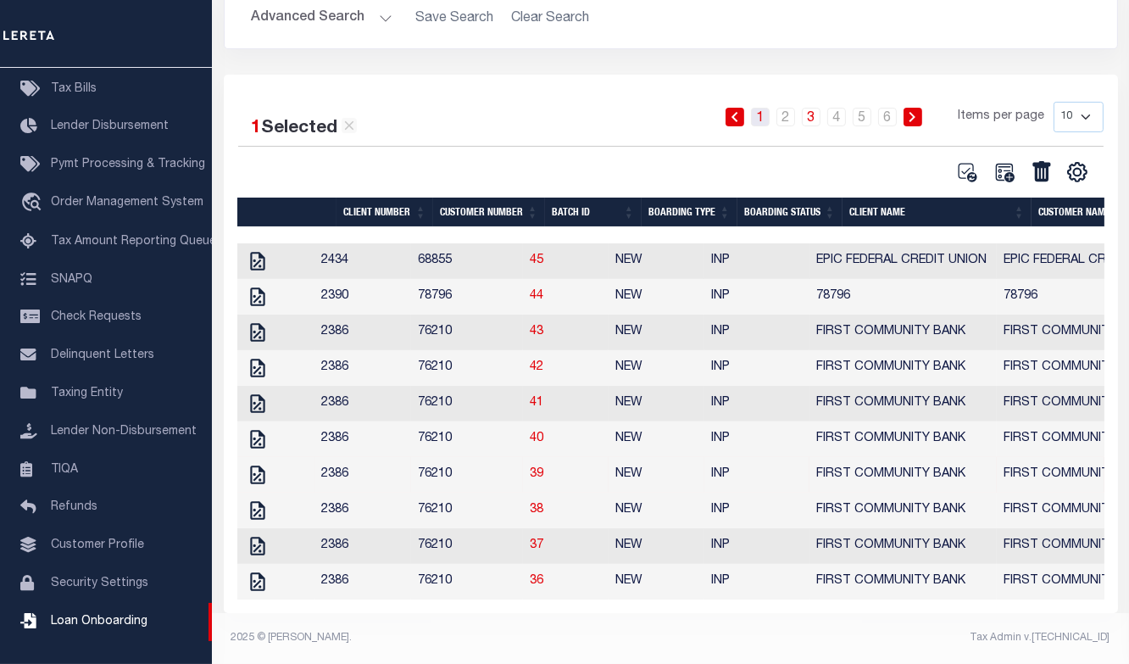
click at [760, 108] on link "1" at bounding box center [760, 117] width 19 height 19
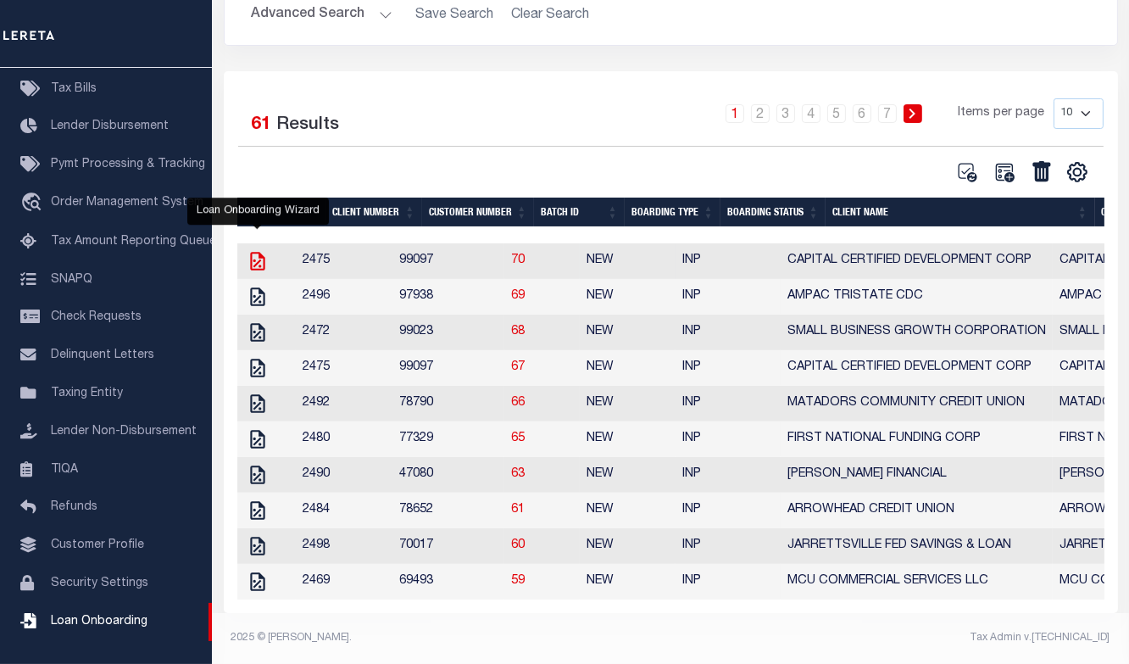
click at [256, 250] on icon at bounding box center [258, 261] width 22 height 22
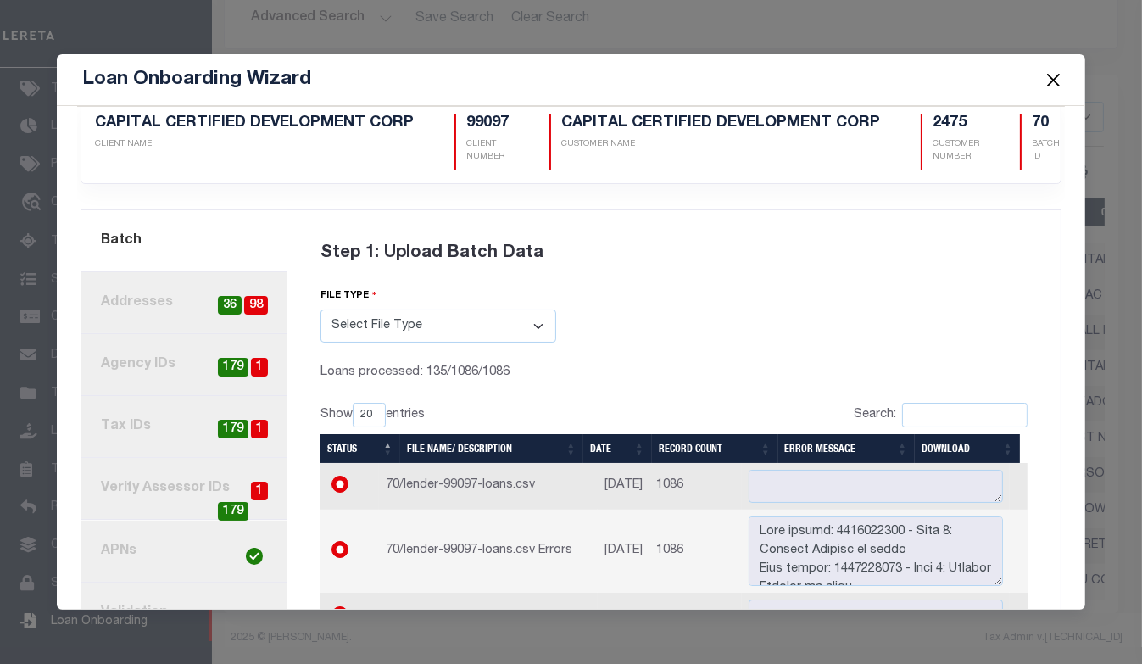
scroll to position [0, 0]
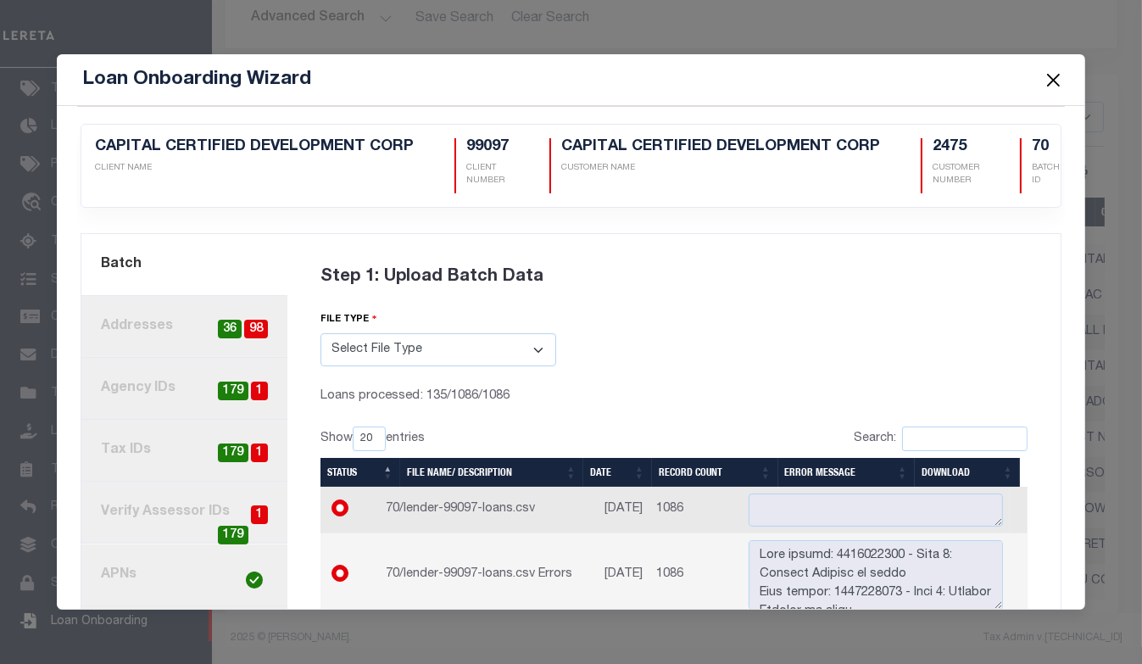
click at [1059, 81] on button "Close" at bounding box center [1053, 80] width 22 height 22
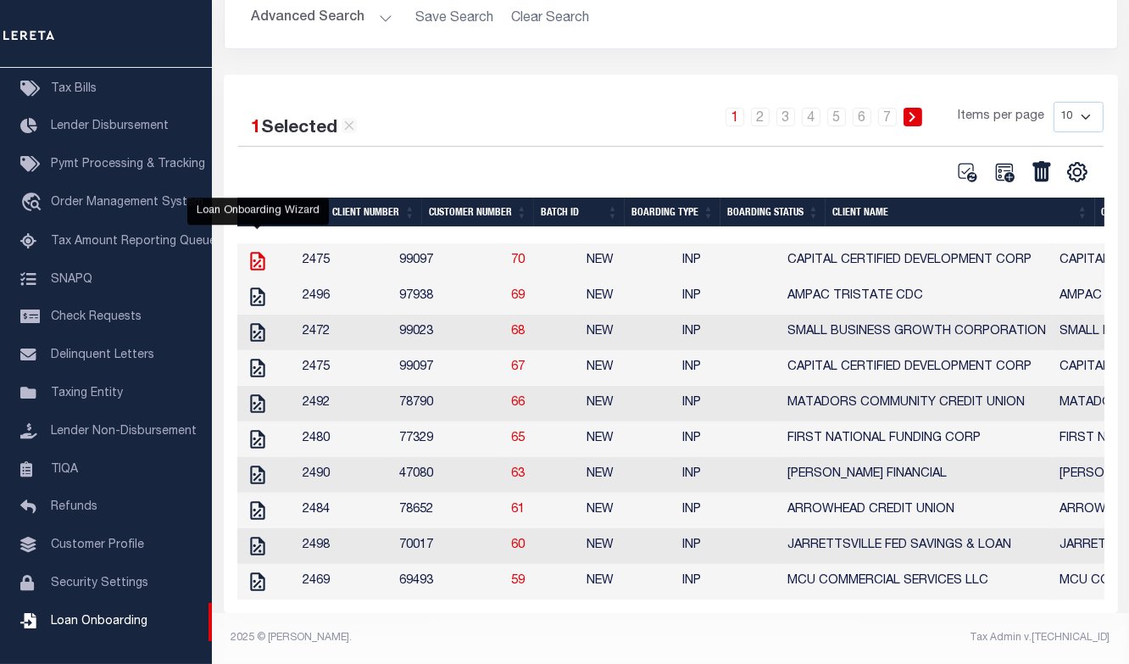
click at [259, 250] on icon at bounding box center [258, 261] width 22 height 22
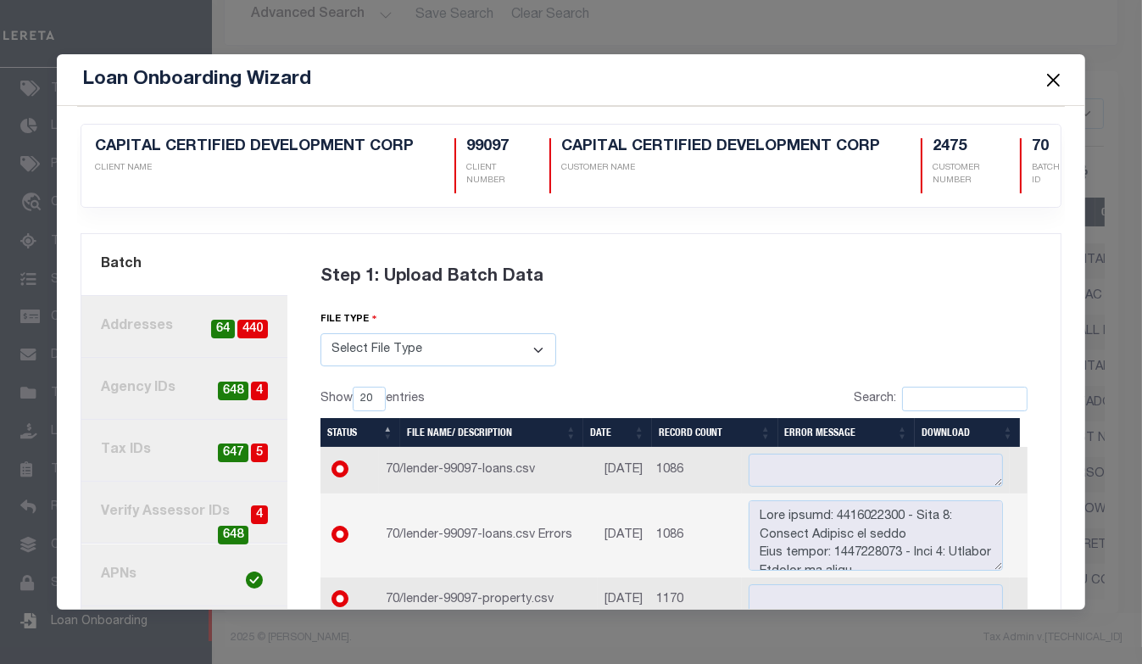
click at [175, 441] on link "4. Tax IDs 5 647" at bounding box center [183, 451] width 205 height 62
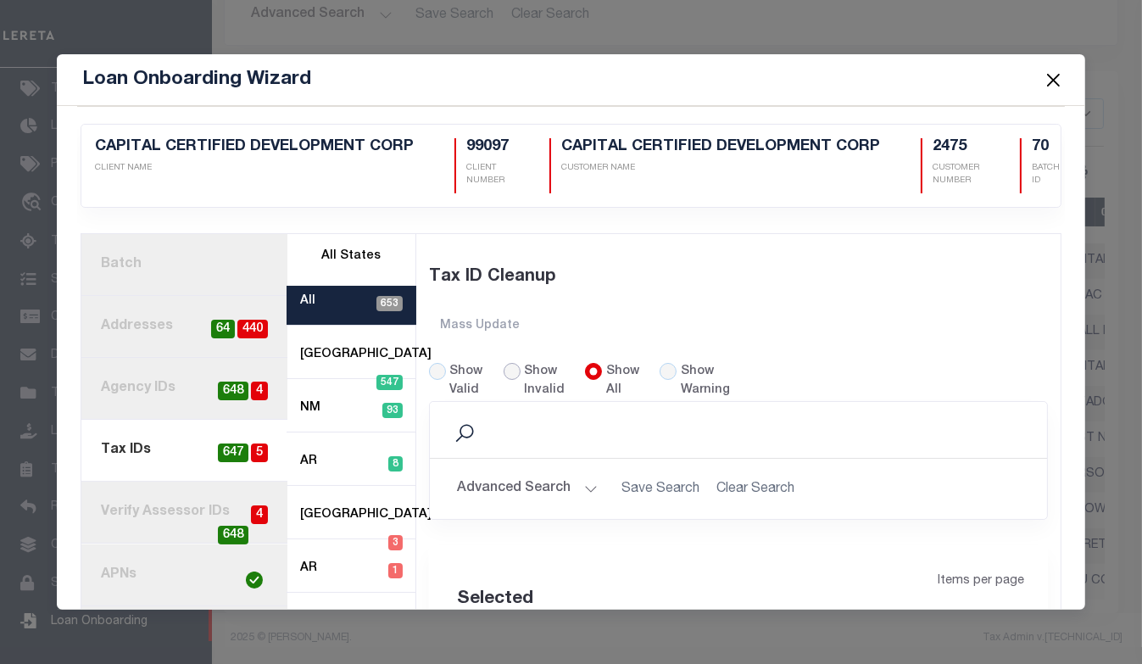
click at [503, 365] on input "Show Invalid" at bounding box center [511, 371] width 17 height 17
radio input "true"
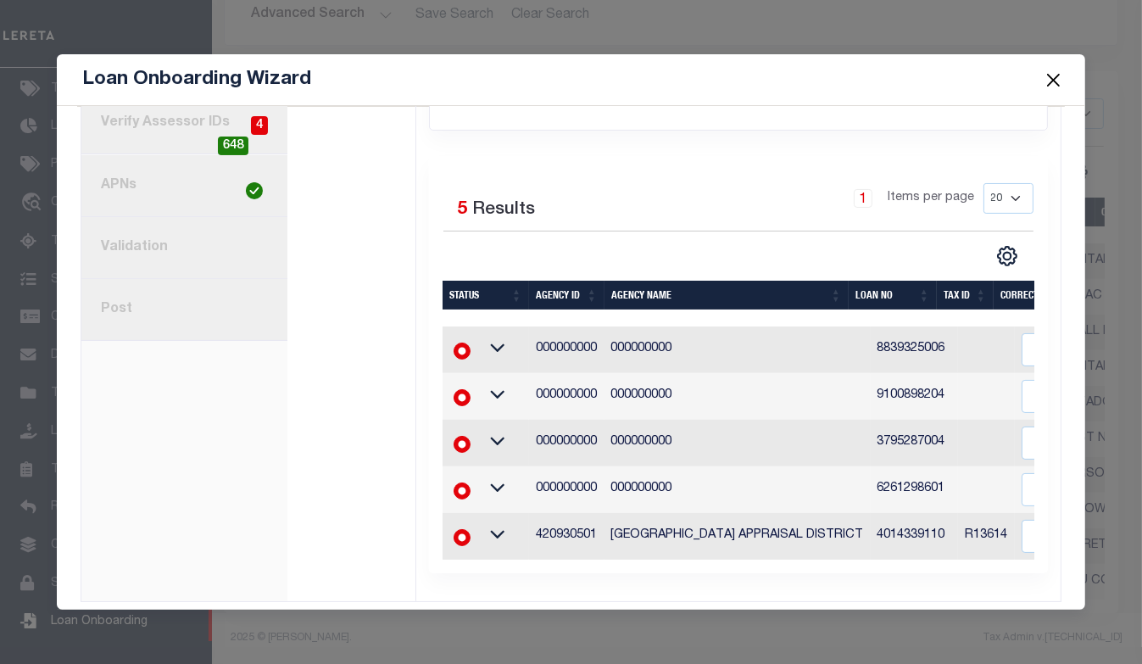
scroll to position [398, 0]
